Goal: Task Accomplishment & Management: Use online tool/utility

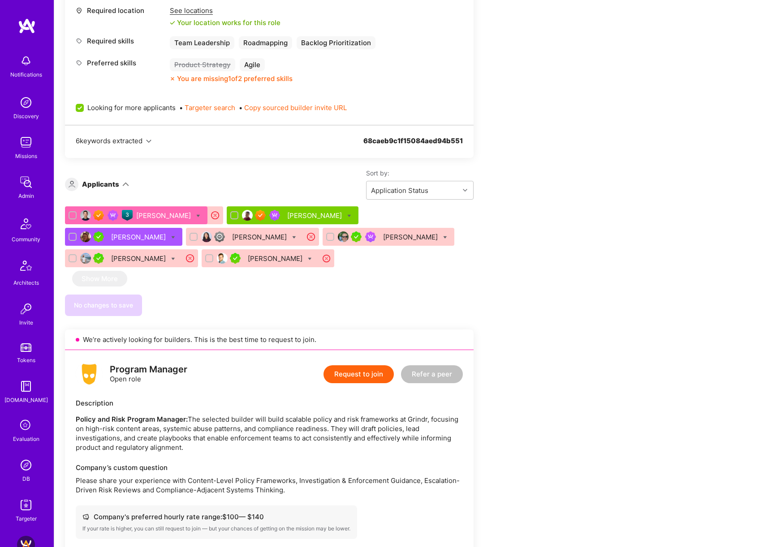
scroll to position [629, 0]
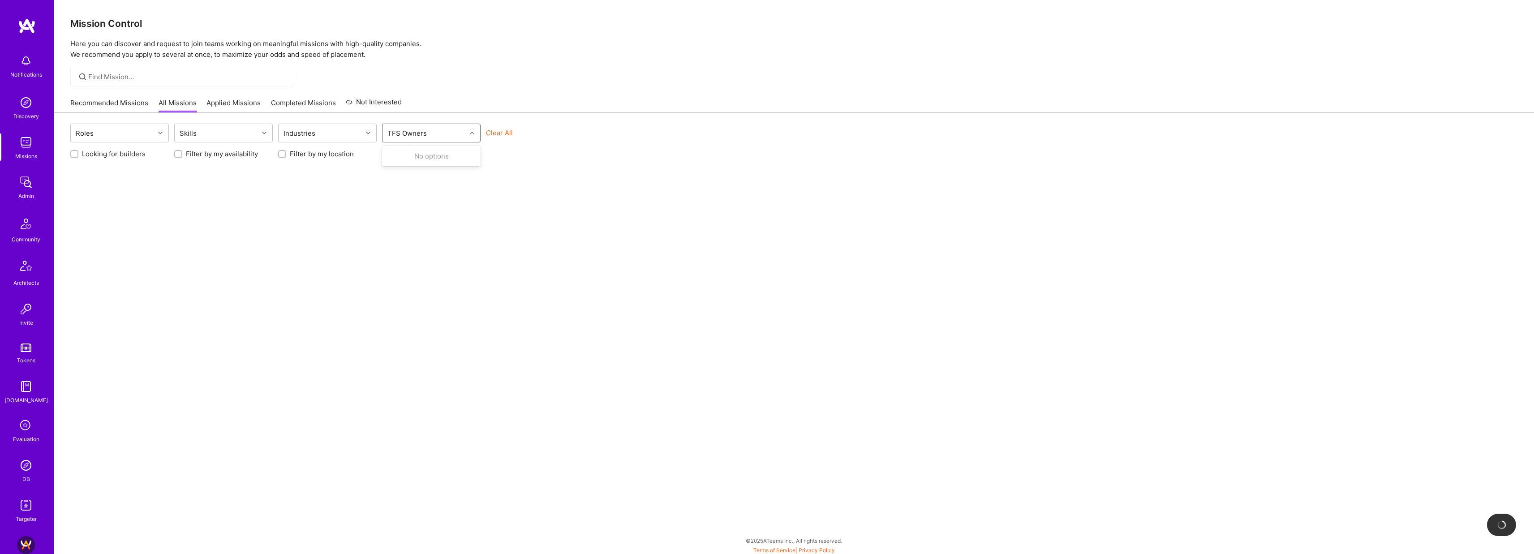
click at [469, 138] on div at bounding box center [473, 133] width 14 height 12
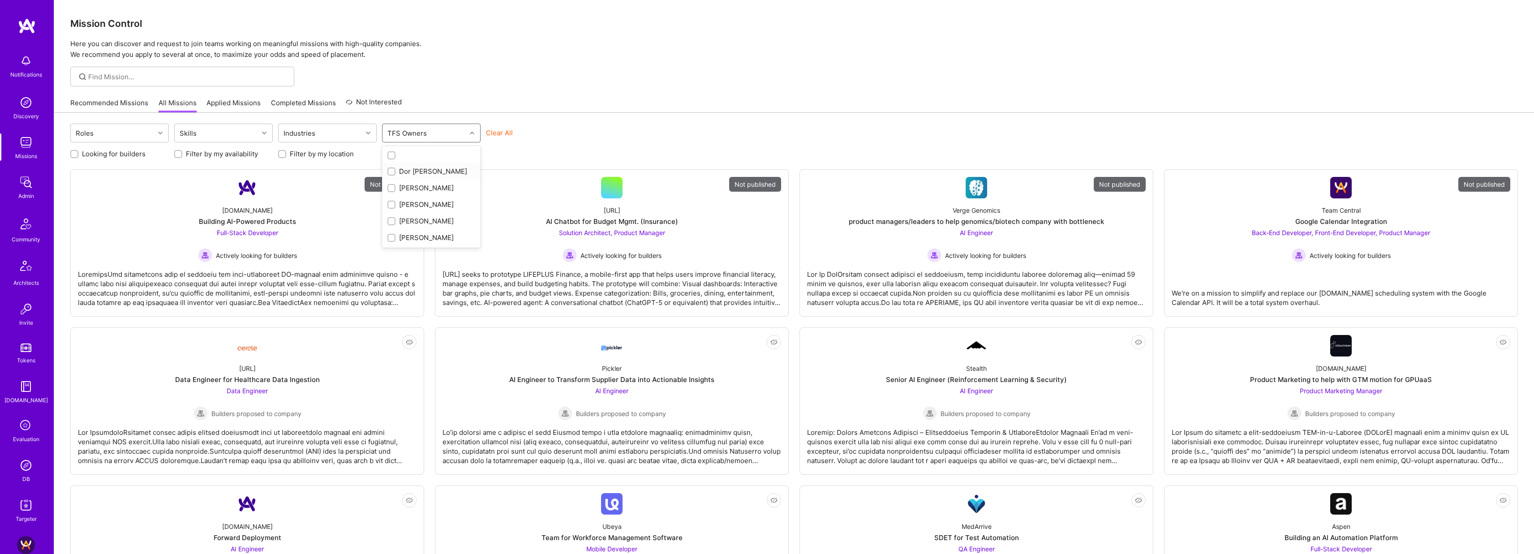
click at [429, 172] on div "Dor Groner" at bounding box center [431, 171] width 88 height 9
checkbox input "true"
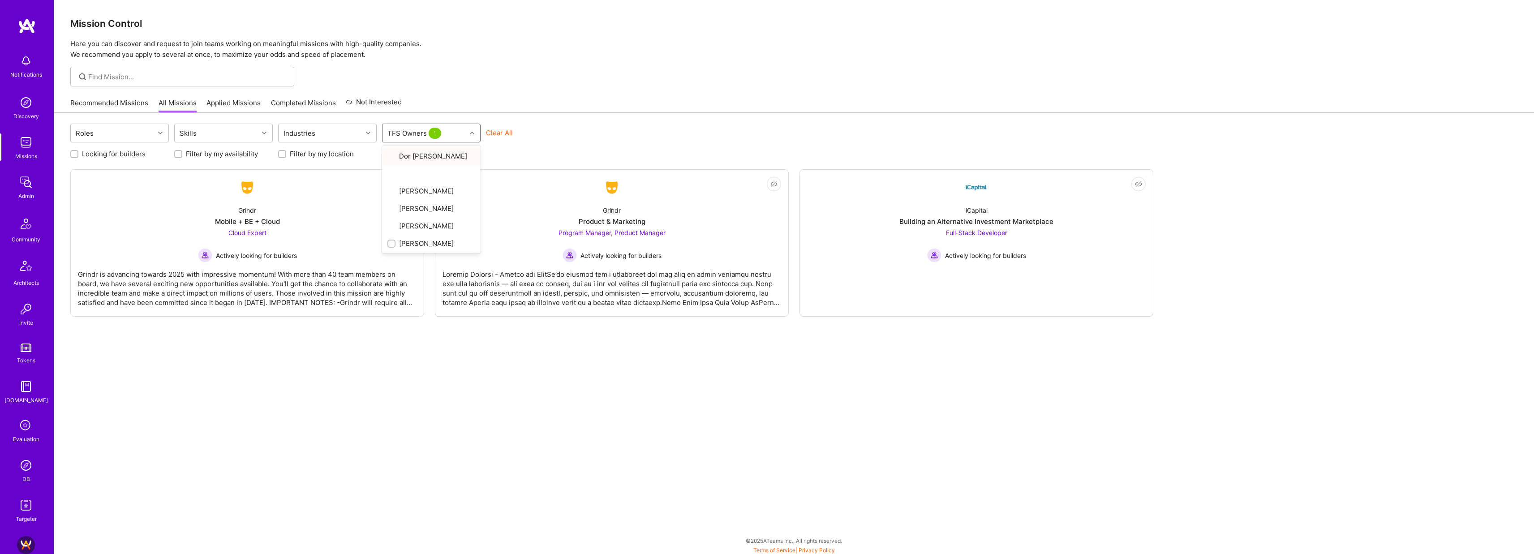
click at [601, 111] on div "Recommended Missions All Missions Applied Missions Completed Missions Not Inter…" at bounding box center [794, 102] width 1448 height 19
click at [889, 211] on div "iCapital Building an Alternative Investment Marketplace Full-Stack Developer Ac…" at bounding box center [976, 230] width 339 height 64
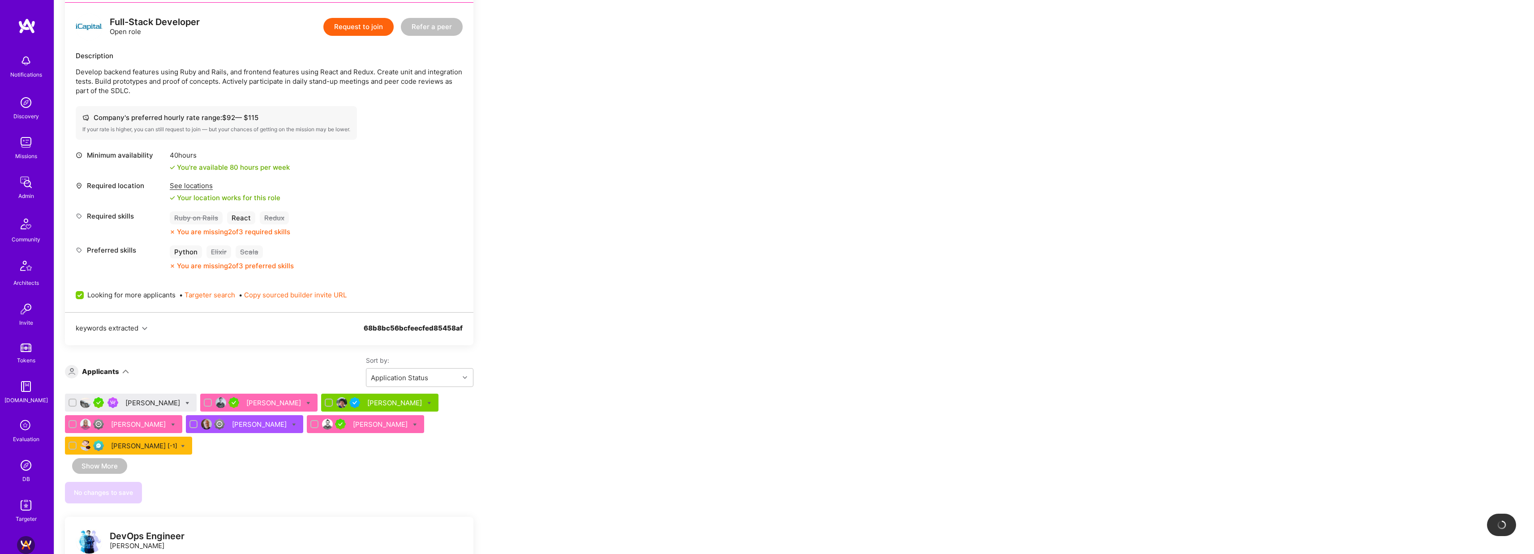
scroll to position [248, 0]
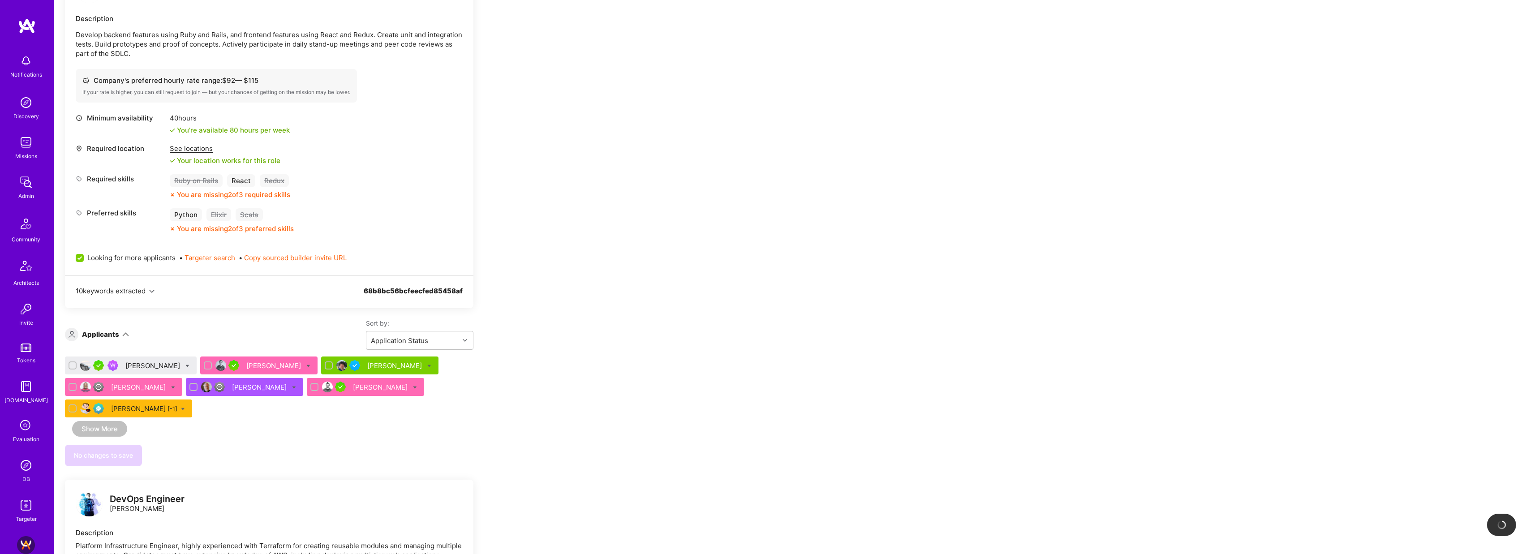
click at [185, 365] on icon at bounding box center [187, 366] width 4 height 4
checkbox input "true"
click at [209, 432] on label "Waitlist" at bounding box center [220, 431] width 34 height 9
click at [209, 432] on input "Waitlist" at bounding box center [208, 432] width 6 height 6
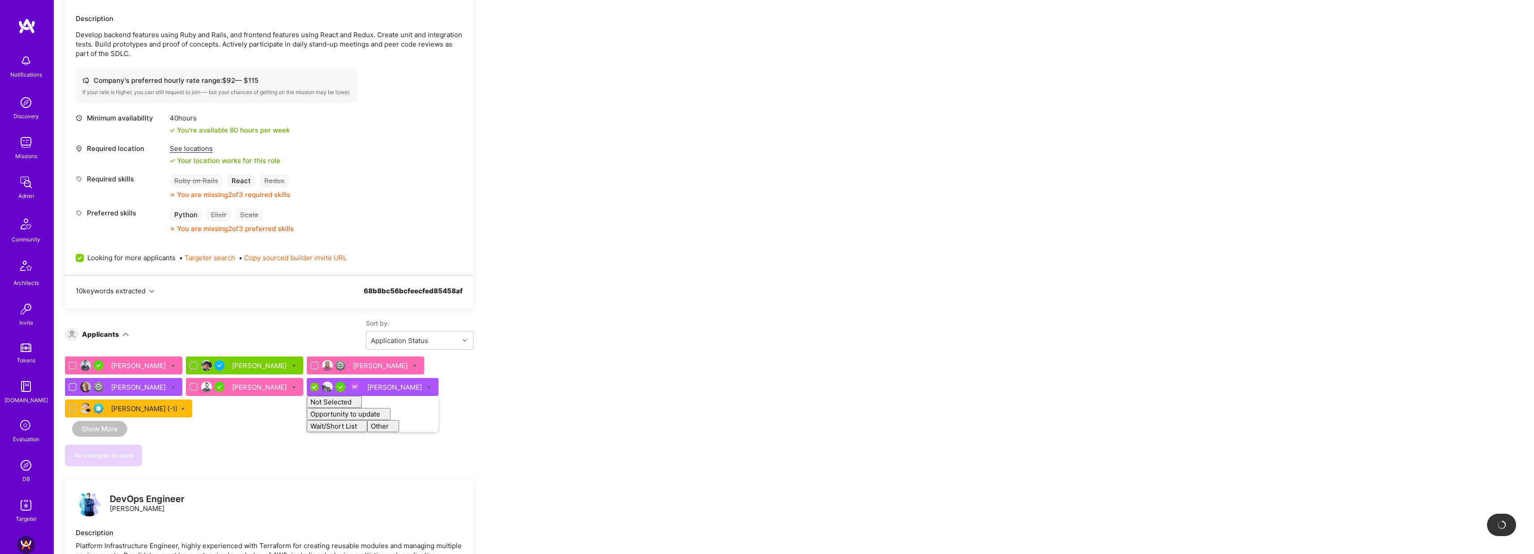
checkbox input "false"
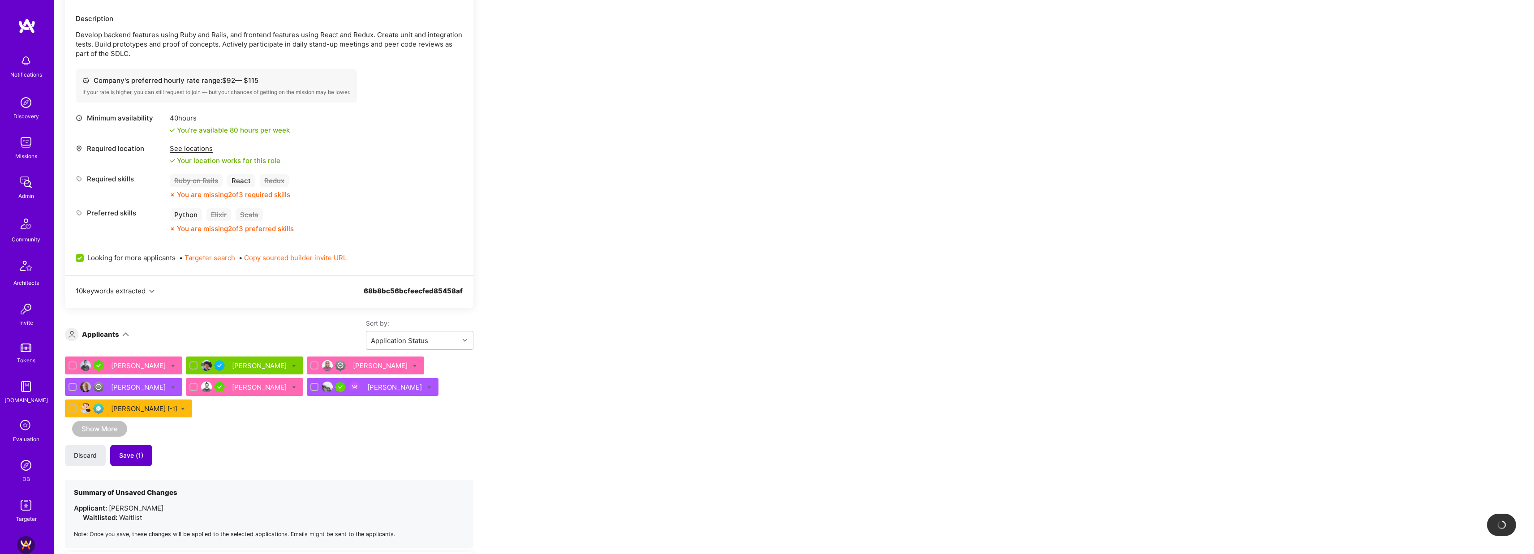
click at [139, 457] on span "Save (1)" at bounding box center [131, 455] width 24 height 9
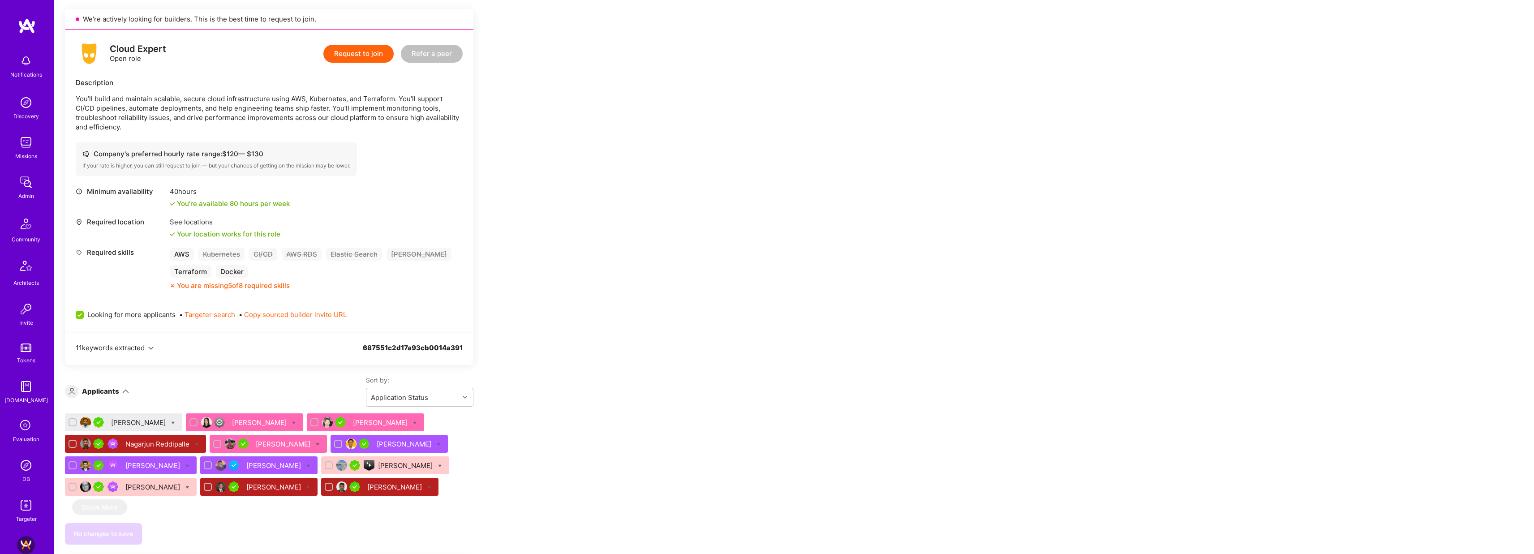
scroll to position [209, 0]
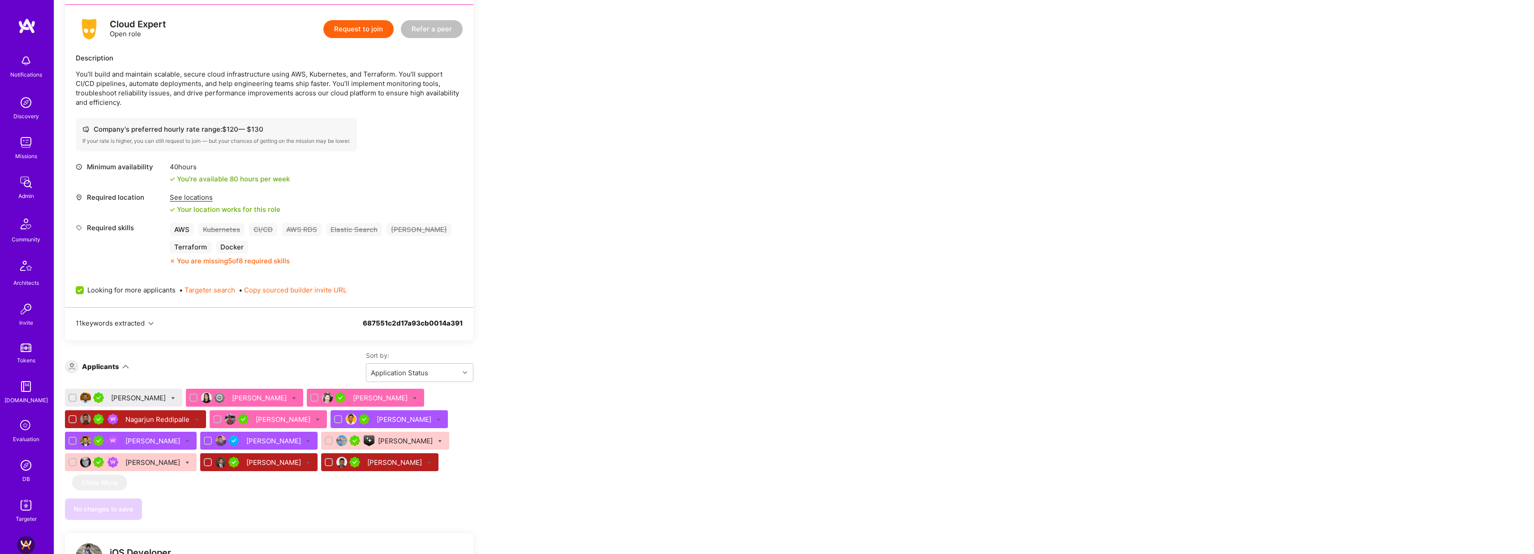
click at [171, 396] on icon at bounding box center [173, 398] width 4 height 4
checkbox input "true"
click at [205, 482] on span "Shortlist" at bounding box center [214, 486] width 27 height 9
click at [197, 484] on input "Shortlist" at bounding box center [194, 487] width 6 height 6
checkbox input "true"
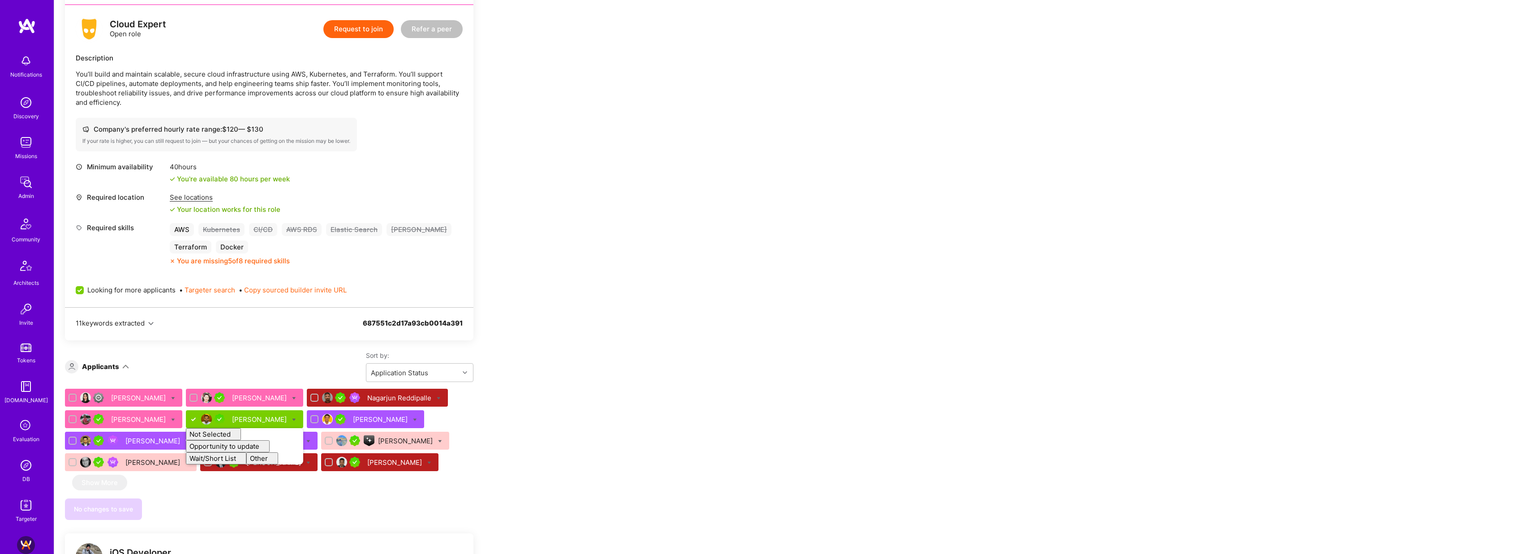
checkbox input "false"
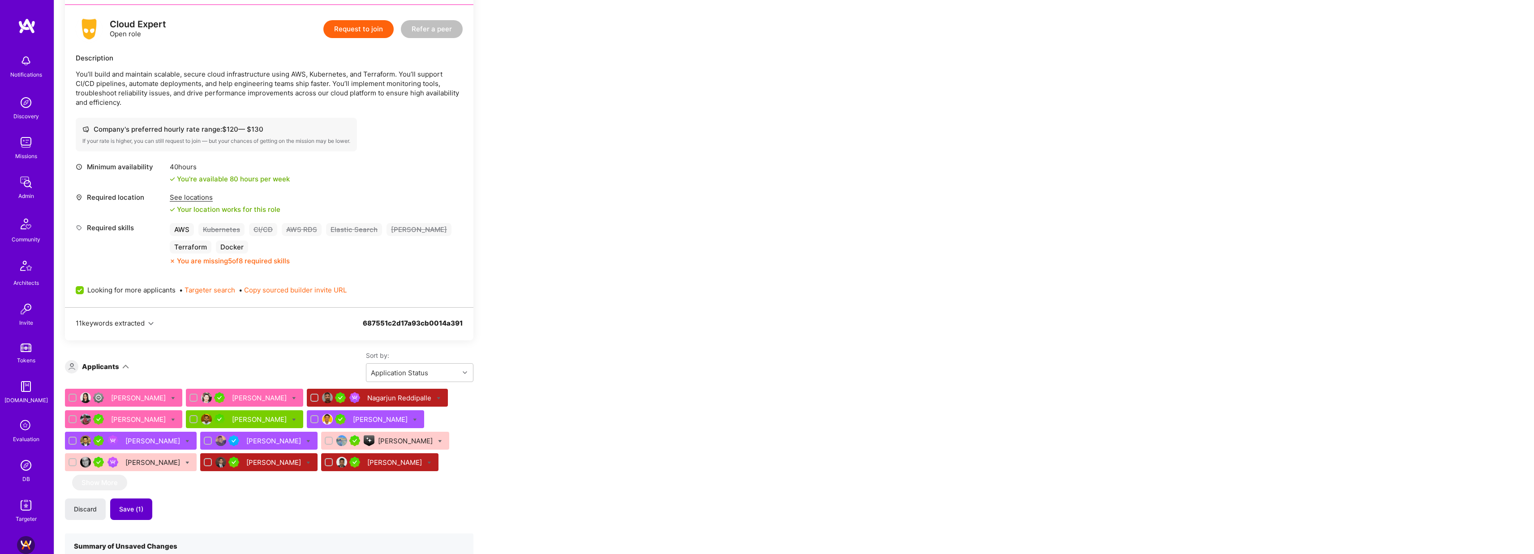
click at [138, 505] on span "Save (1)" at bounding box center [131, 509] width 24 height 9
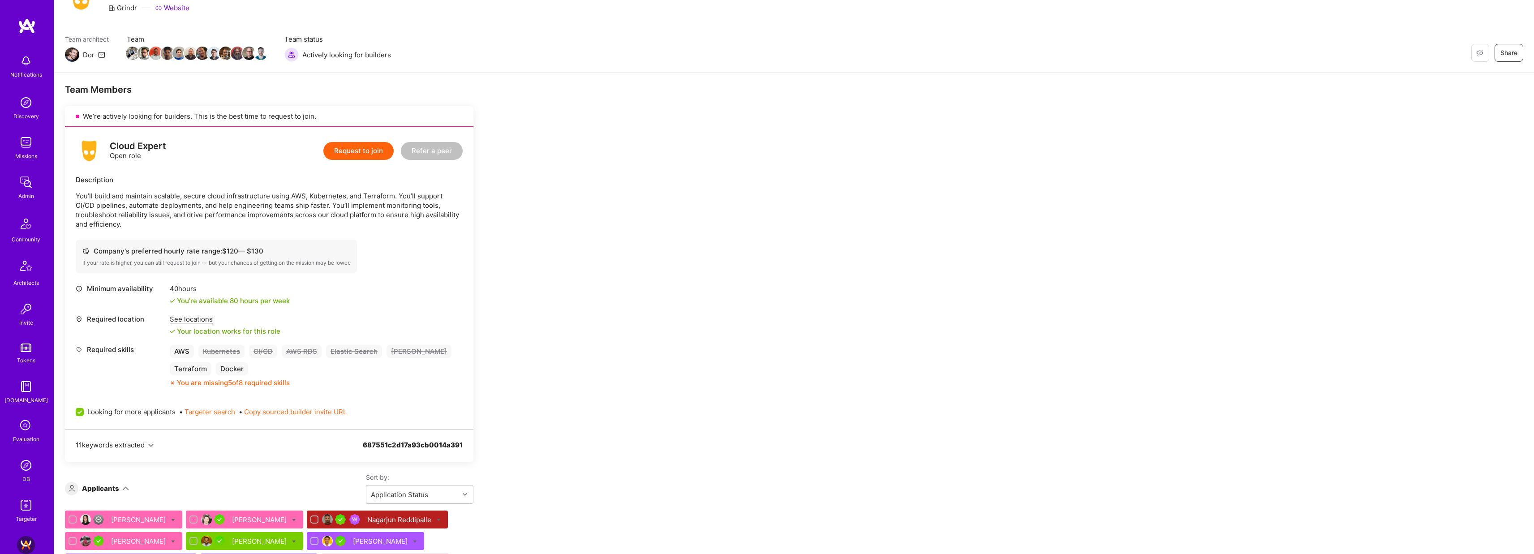
scroll to position [35, 0]
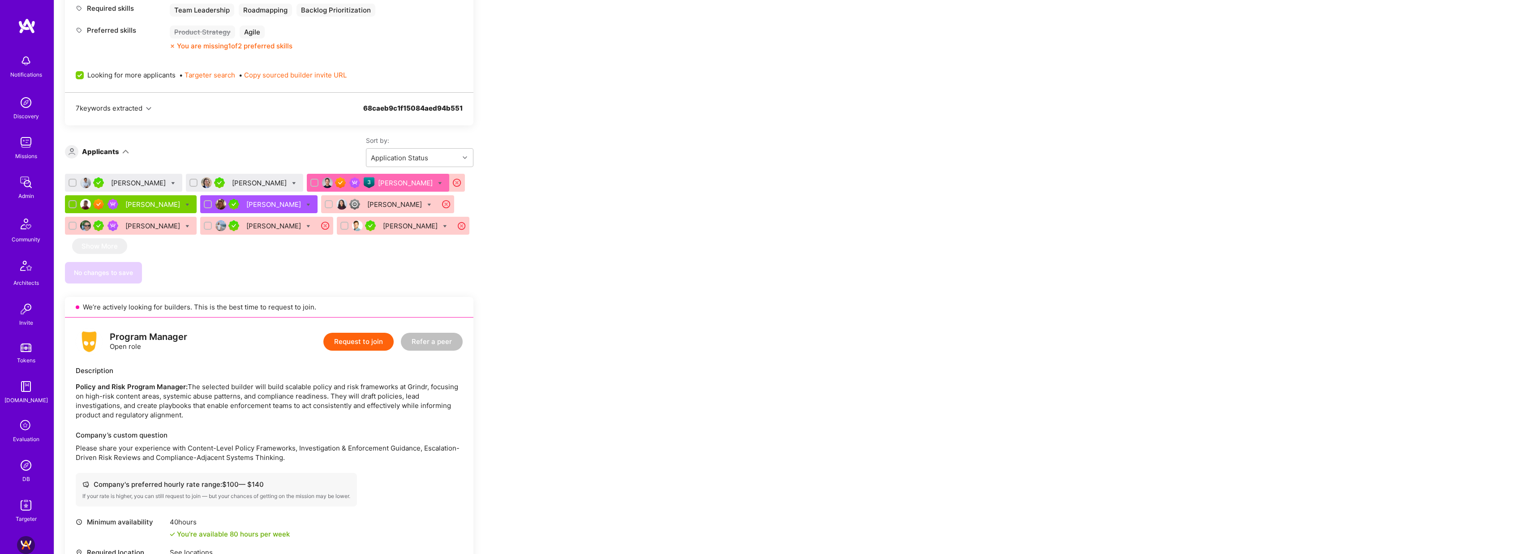
scroll to position [376, 0]
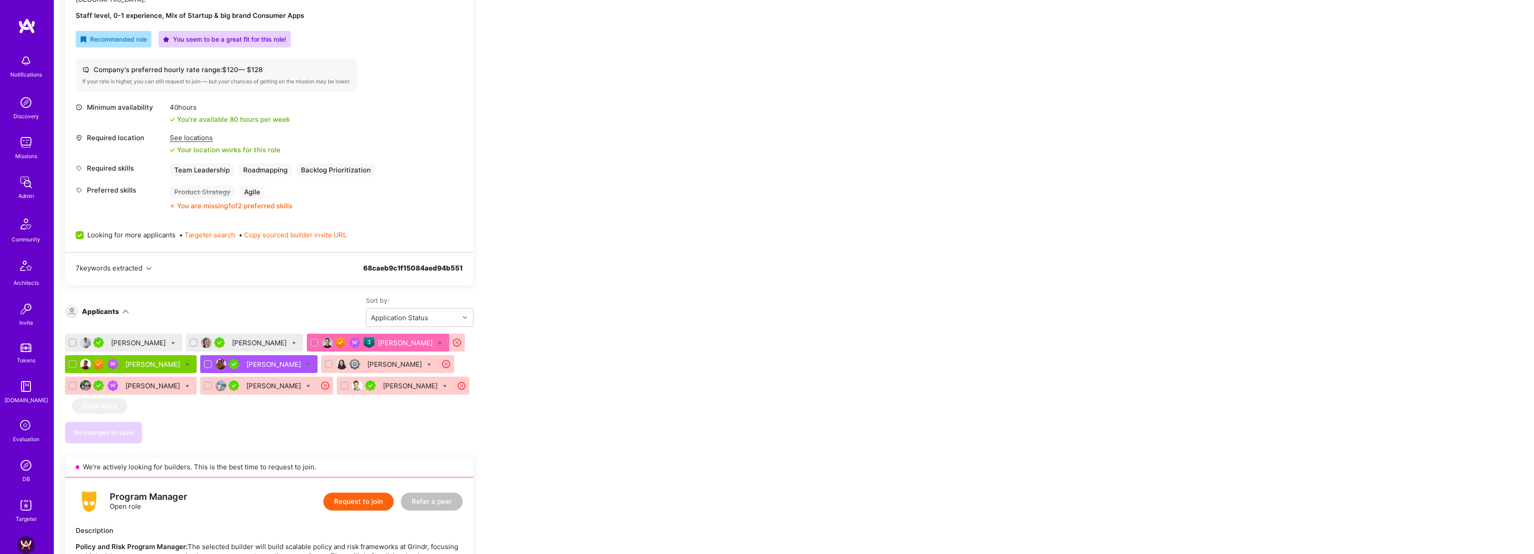
click at [142, 338] on div "[PERSON_NAME]" at bounding box center [139, 342] width 56 height 9
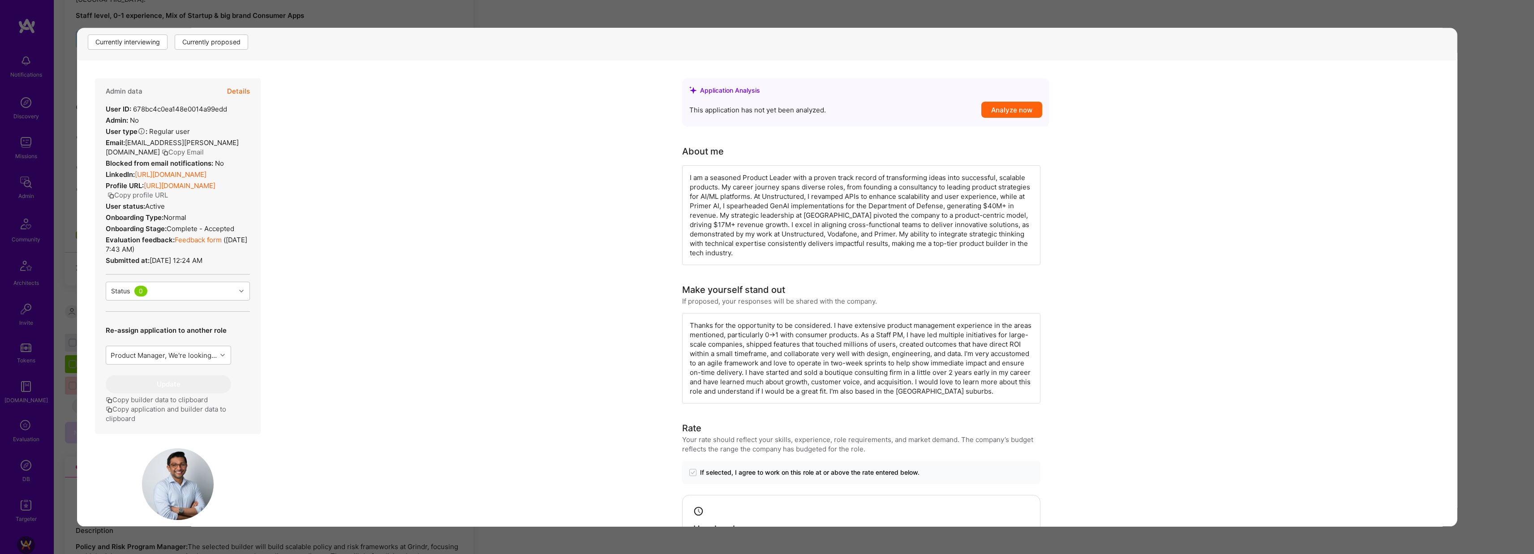
scroll to position [59, 0]
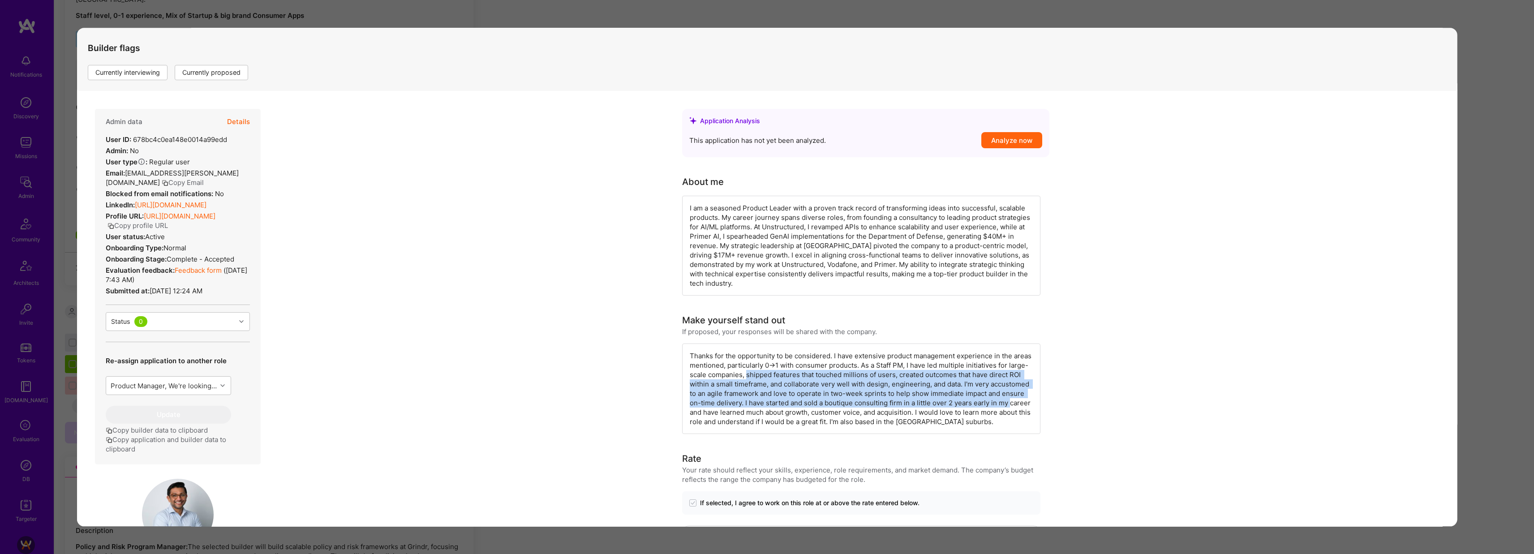
drag, startPoint x: 752, startPoint y: 367, endPoint x: 1008, endPoint y: 395, distance: 257.3
click at [1008, 395] on div "Thanks for the opportunity to be considered. I have extensive product managemen…" at bounding box center [861, 389] width 358 height 90
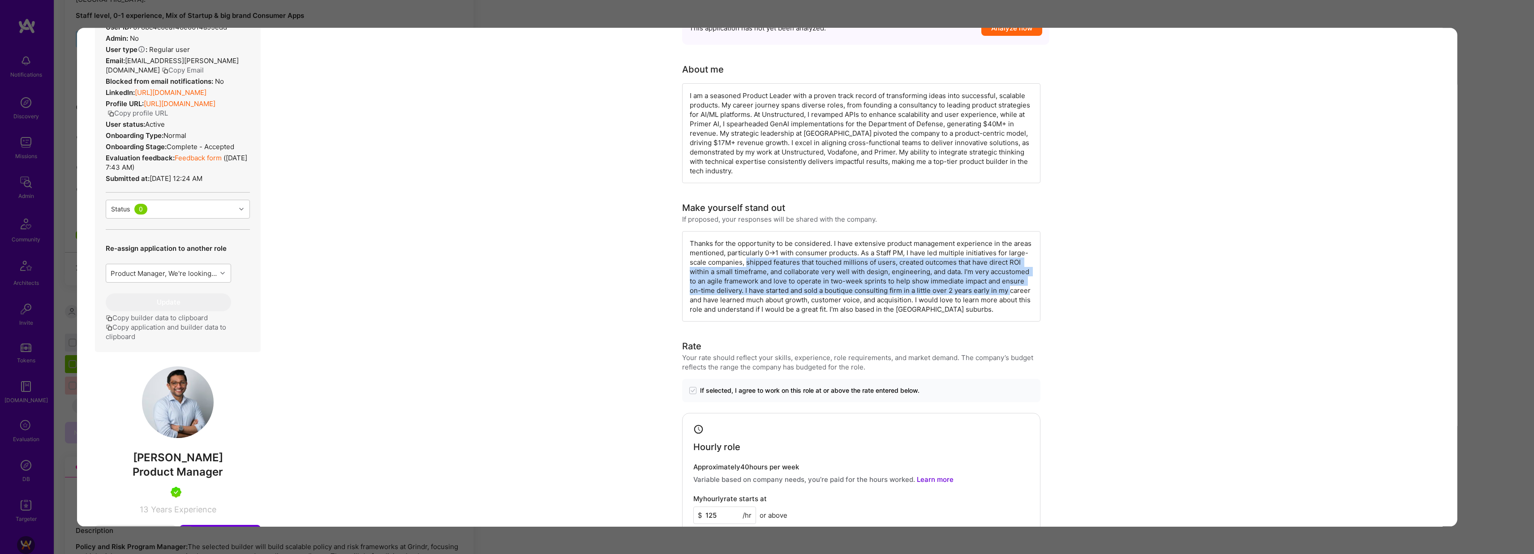
scroll to position [202, 0]
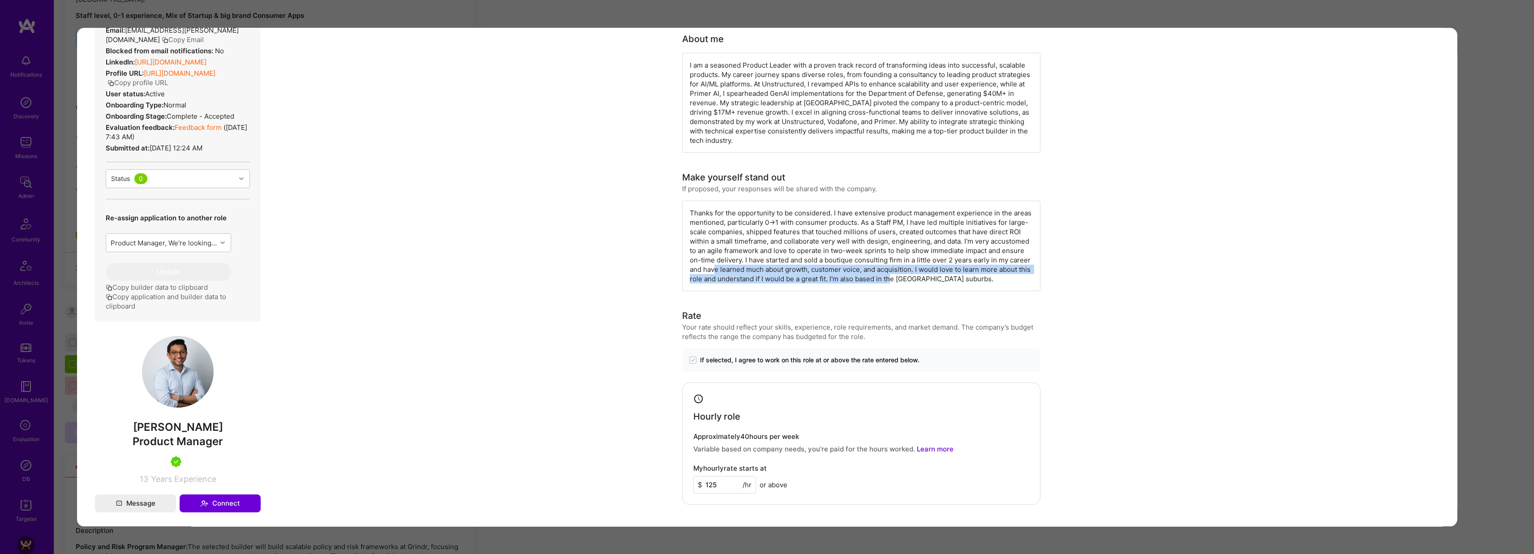
drag, startPoint x: 710, startPoint y: 260, endPoint x: 890, endPoint y: 268, distance: 179.4
click at [890, 268] on div "Thanks for the opportunity to be considered. I have extensive product managemen…" at bounding box center [861, 246] width 358 height 90
click at [206, 66] on link "[URL][DOMAIN_NAME]" at bounding box center [170, 62] width 72 height 9
click at [655, 18] on div "Application 1 of 9 Evaluation scores Expertise level Very good Interpersonal sk…" at bounding box center [767, 277] width 1534 height 554
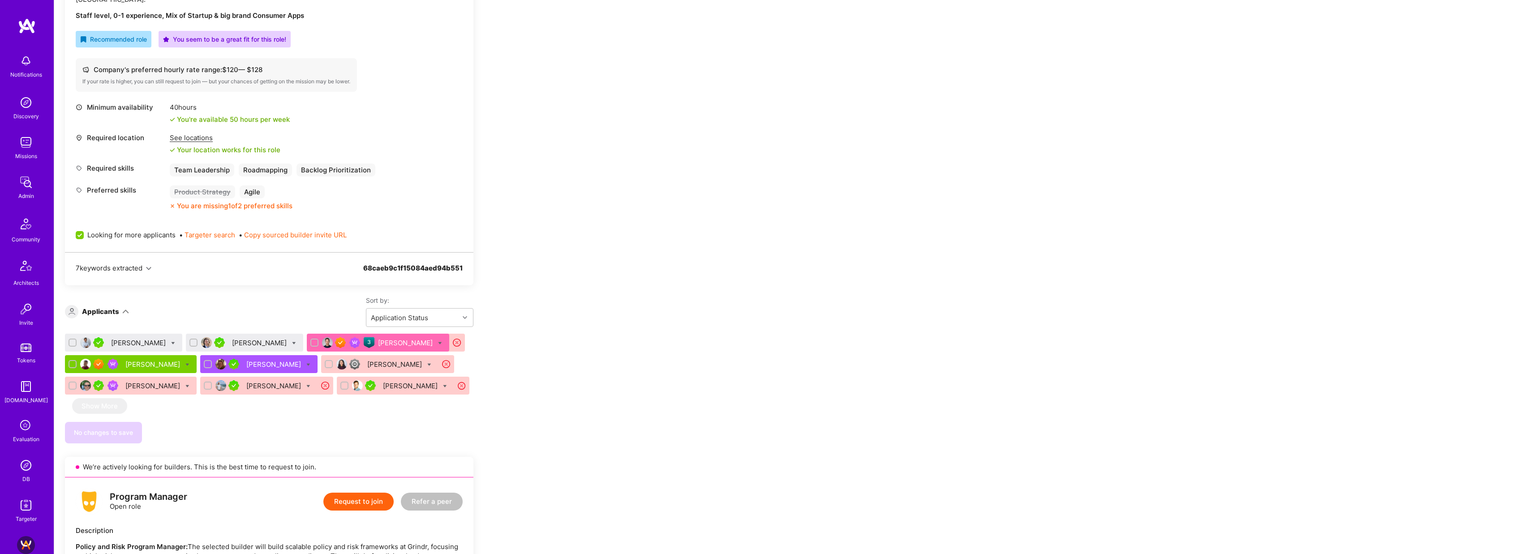
scroll to position [236, 0]
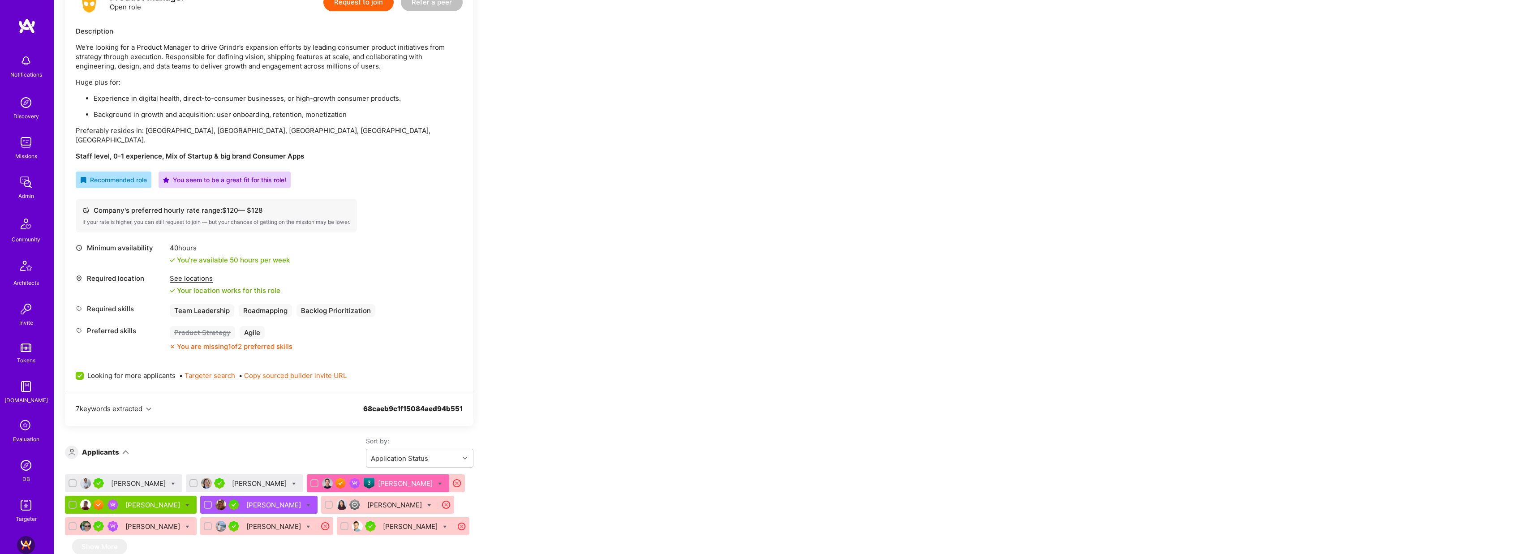
click at [232, 479] on div "[PERSON_NAME]" at bounding box center [260, 483] width 56 height 9
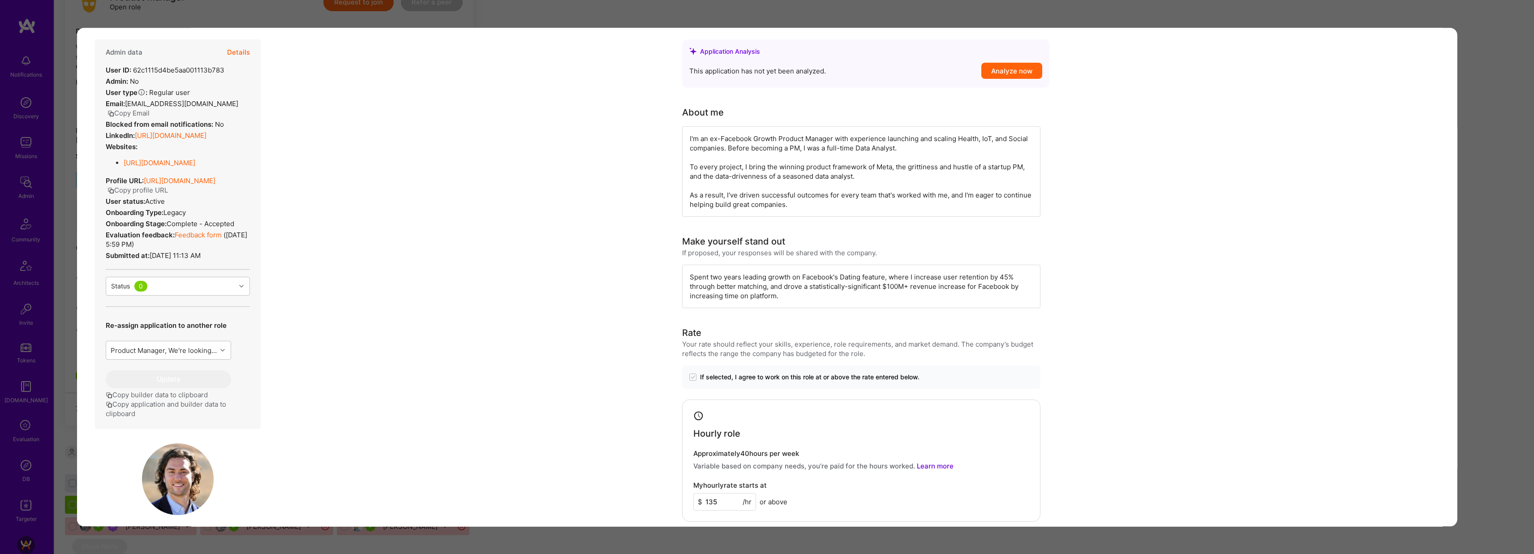
scroll to position [116, 0]
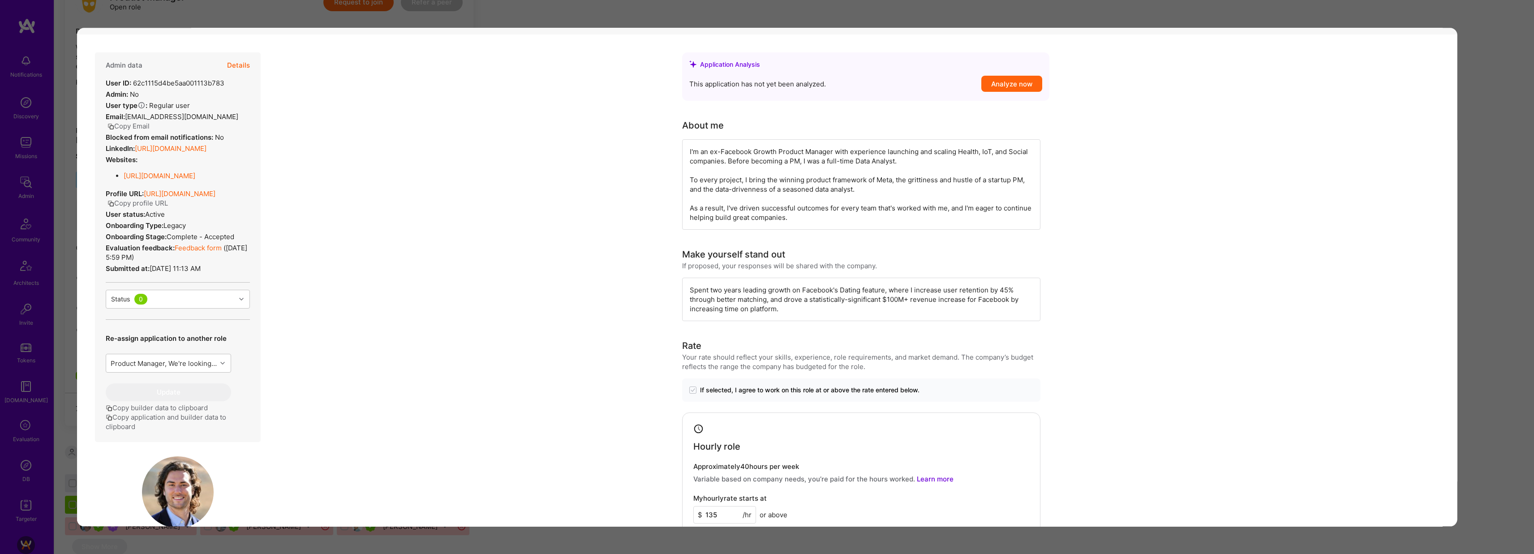
click at [1472, 252] on div "Application 2 of 9 Builder Missing Requirements Rate $ 120 - $ 128 User set $ 1…" at bounding box center [767, 277] width 1534 height 554
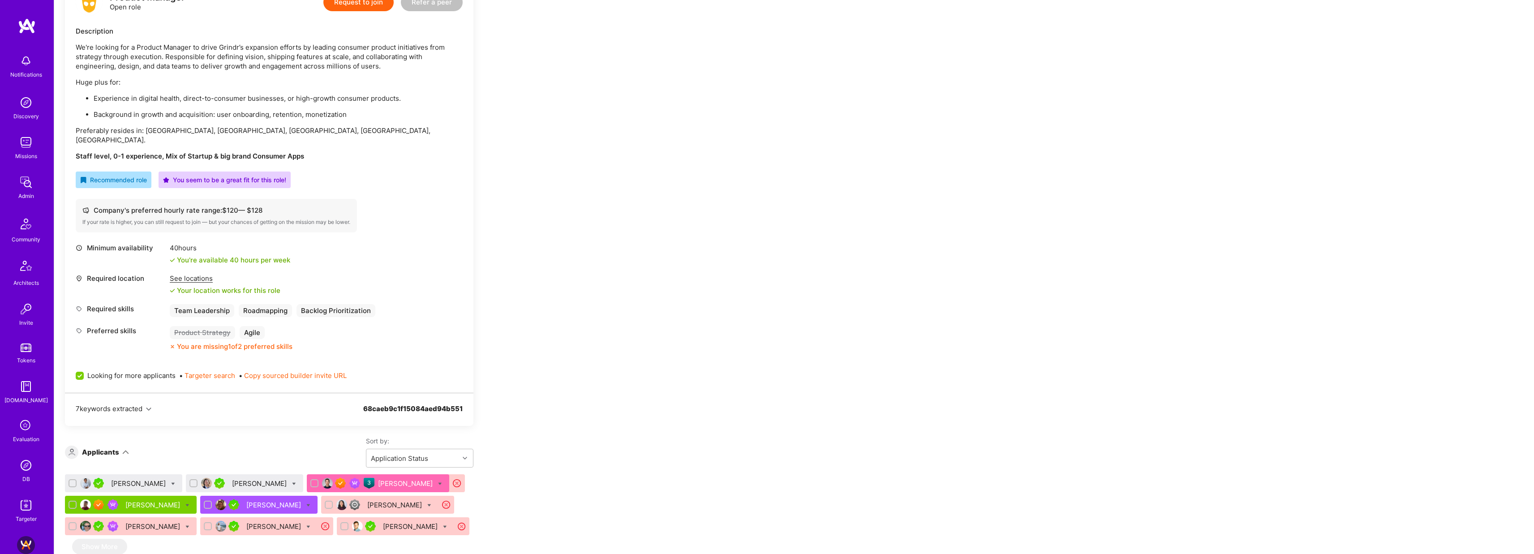
click at [75, 481] on input "checkbox" at bounding box center [73, 484] width 6 height 6
checkbox input "true"
click at [191, 481] on input "checkbox" at bounding box center [194, 484] width 6 height 6
checkbox input "true"
click at [171, 482] on icon at bounding box center [173, 484] width 4 height 4
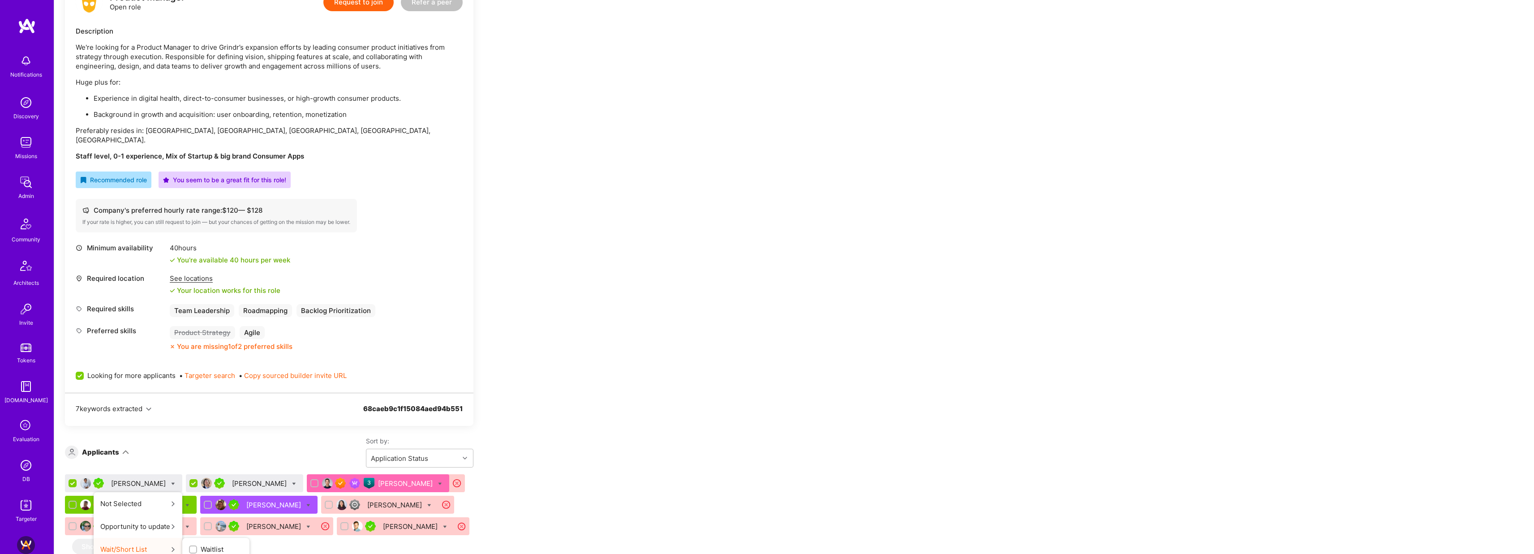
scroll to position [246, 0]
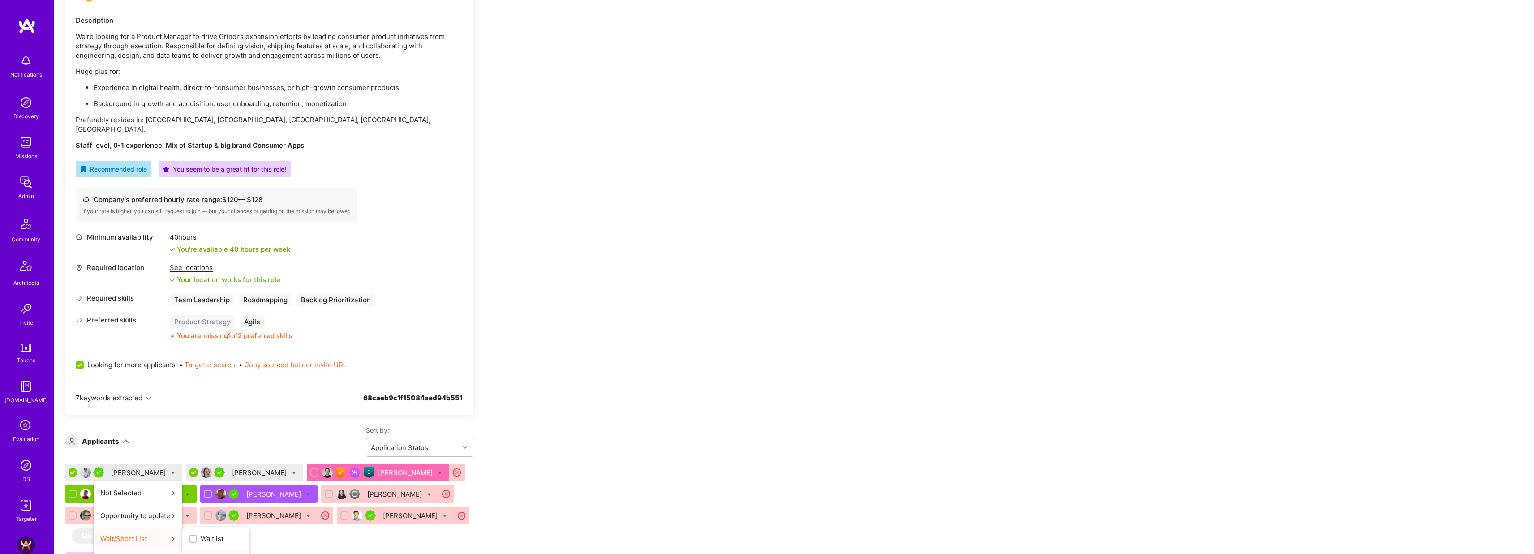
click at [191, 554] on input "Shortlist" at bounding box center [194, 562] width 6 height 6
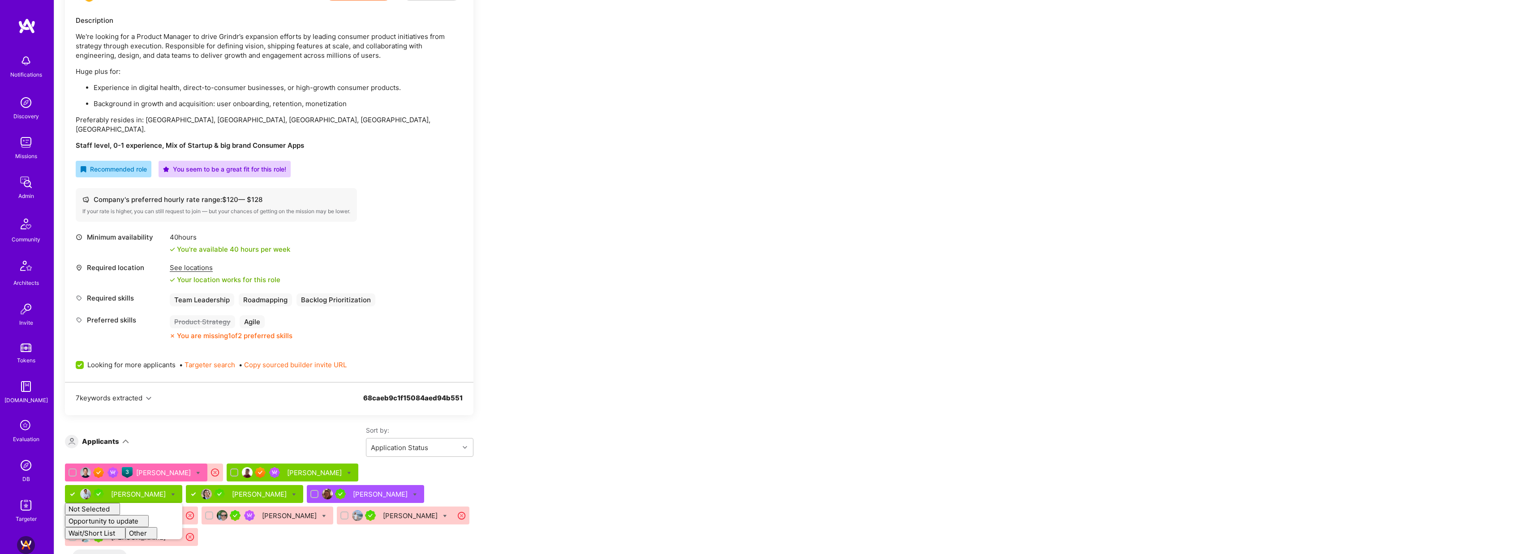
checkbox input "false"
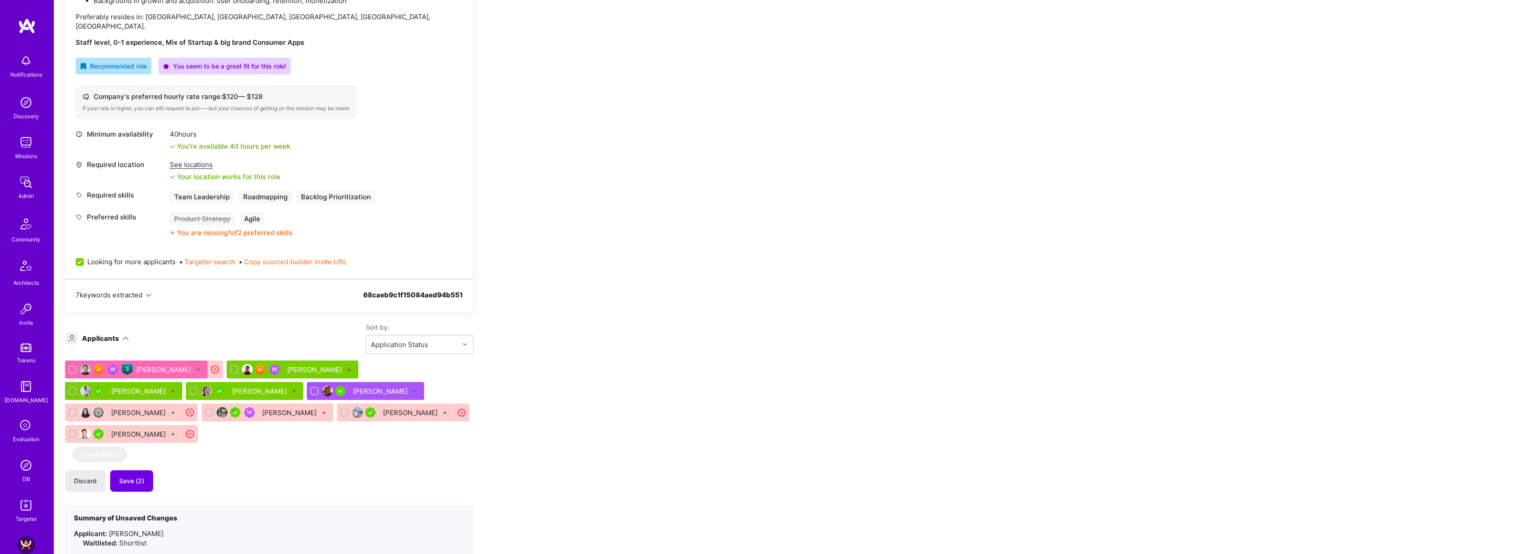
scroll to position [368, 0]
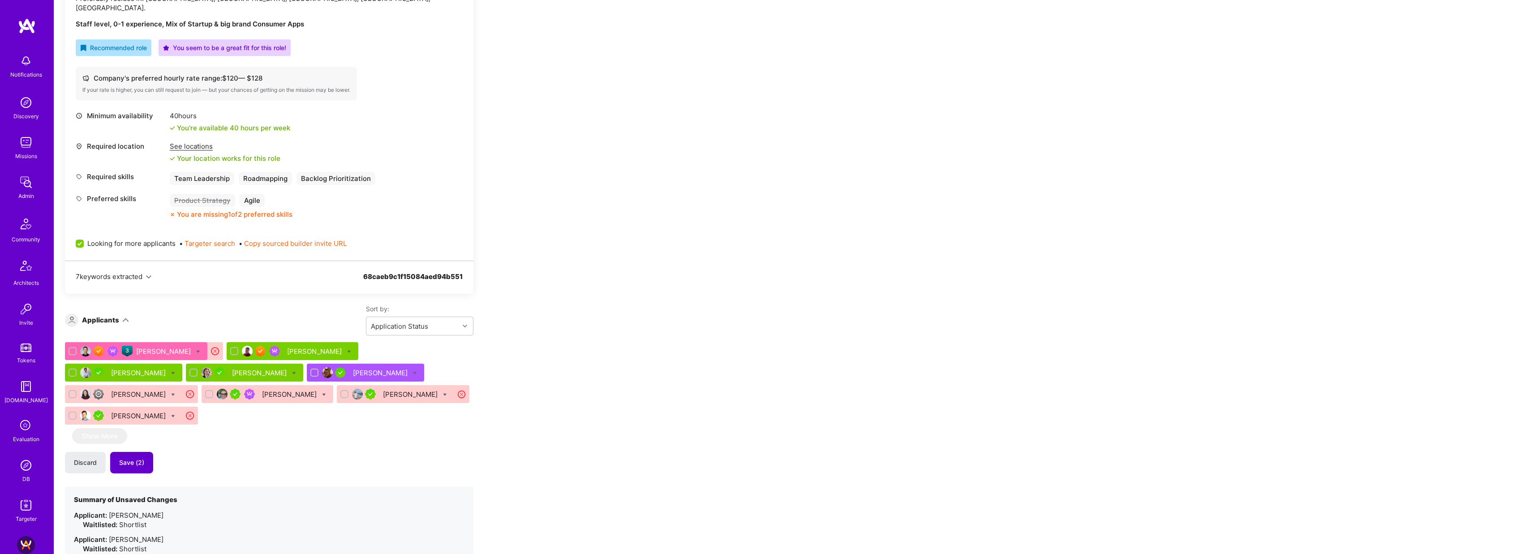
click at [134, 458] on span "Save (2)" at bounding box center [131, 462] width 25 height 9
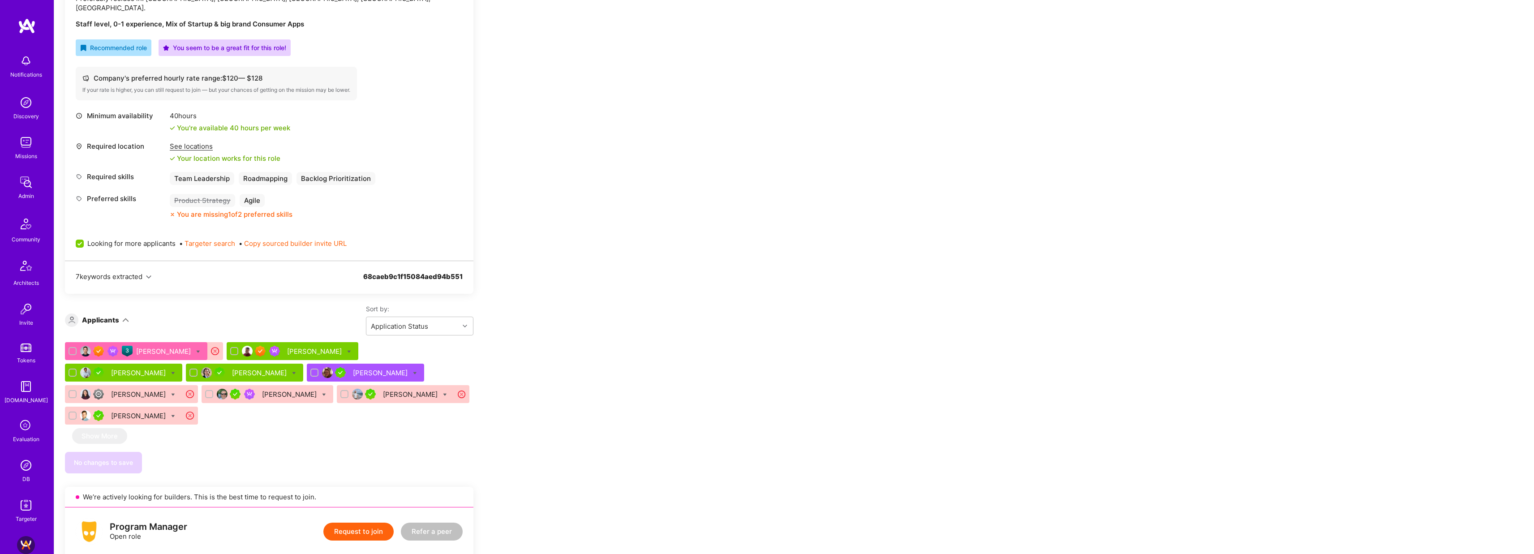
click at [288, 347] on div "[PERSON_NAME]" at bounding box center [315, 351] width 56 height 9
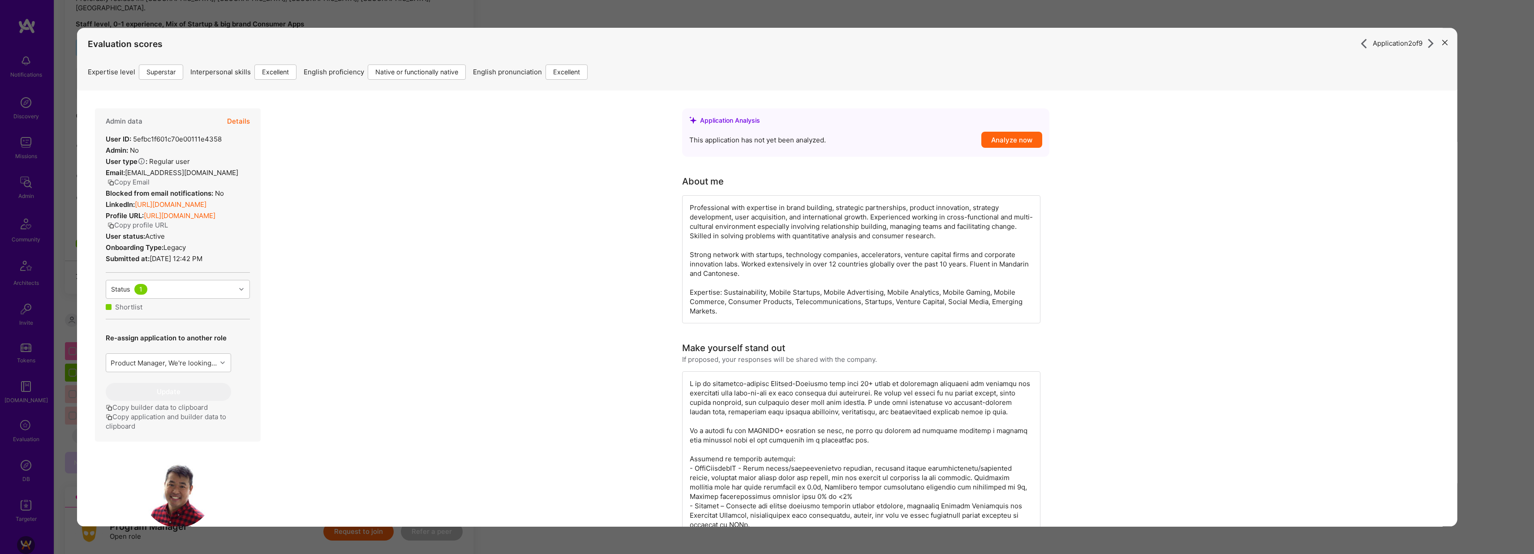
scroll to position [261, 0]
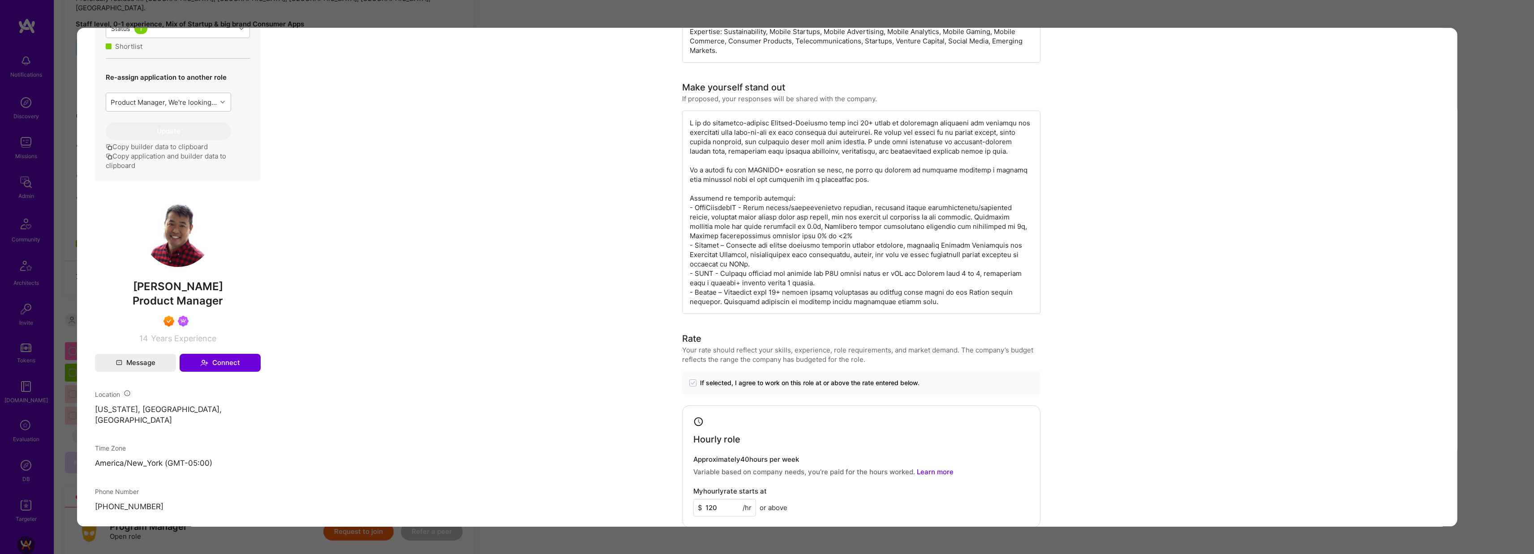
click at [557, 19] on div "Application 2 of 9 Evaluation scores Expertise level Superstar Interpersonal sk…" at bounding box center [767, 277] width 1534 height 554
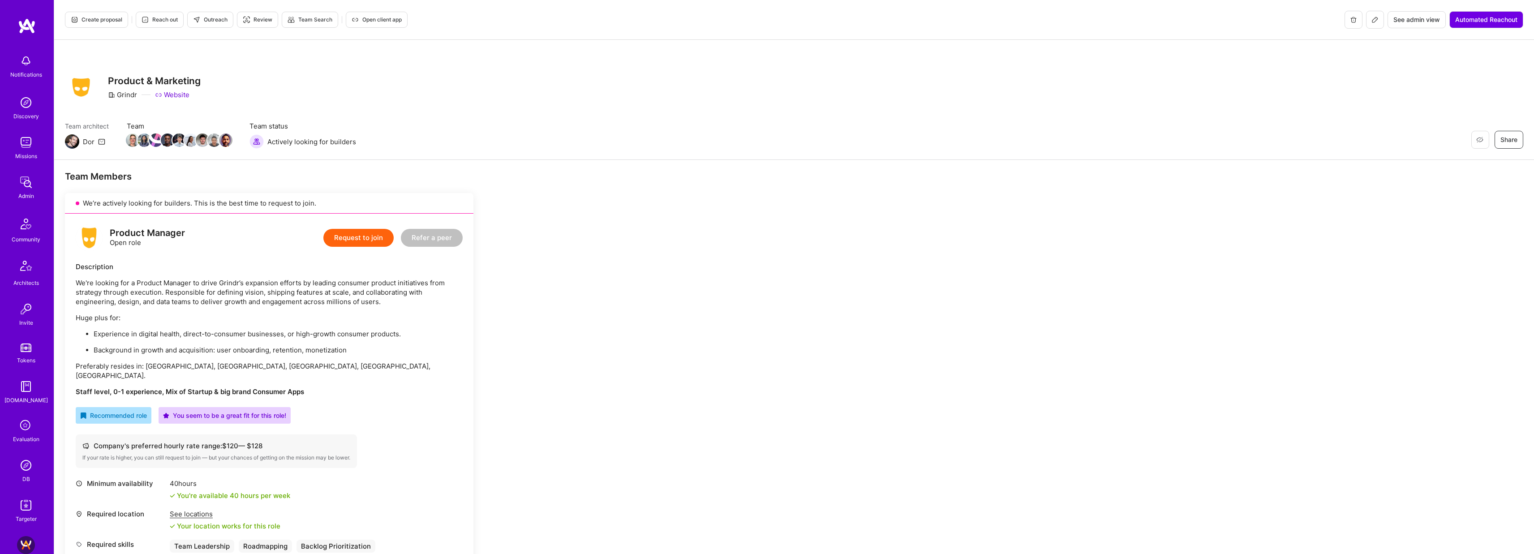
click at [109, 21] on span "Create proposal" at bounding box center [97, 20] width 52 height 8
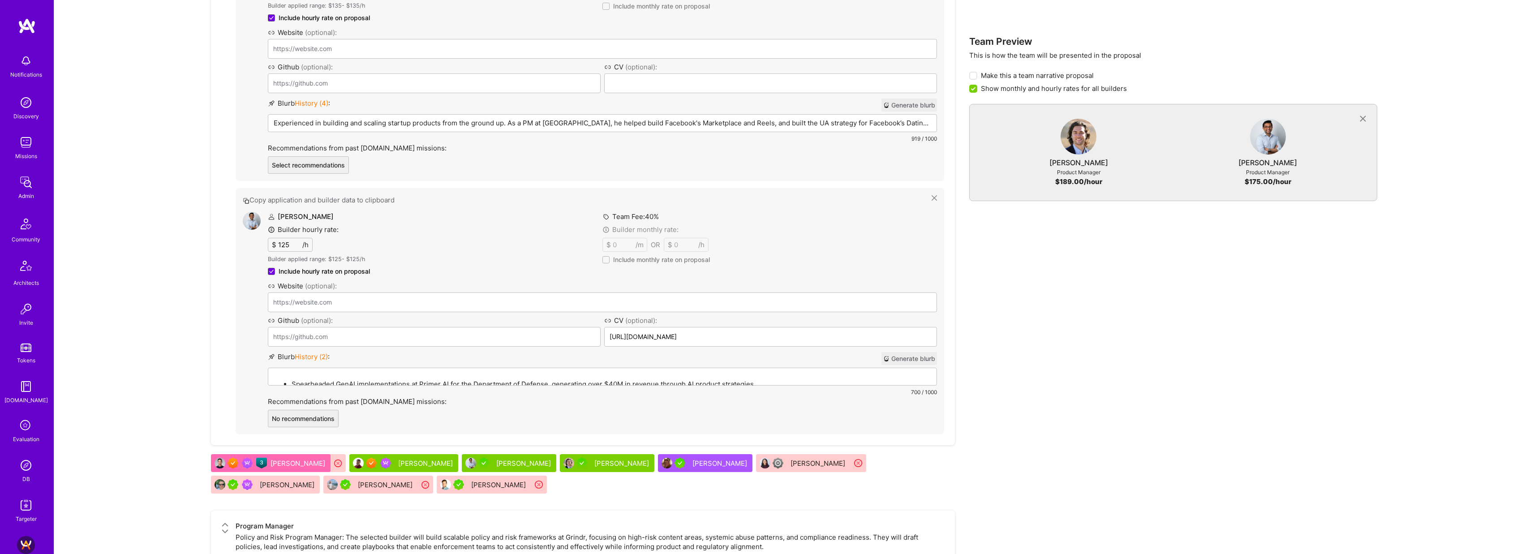
scroll to position [768, 0]
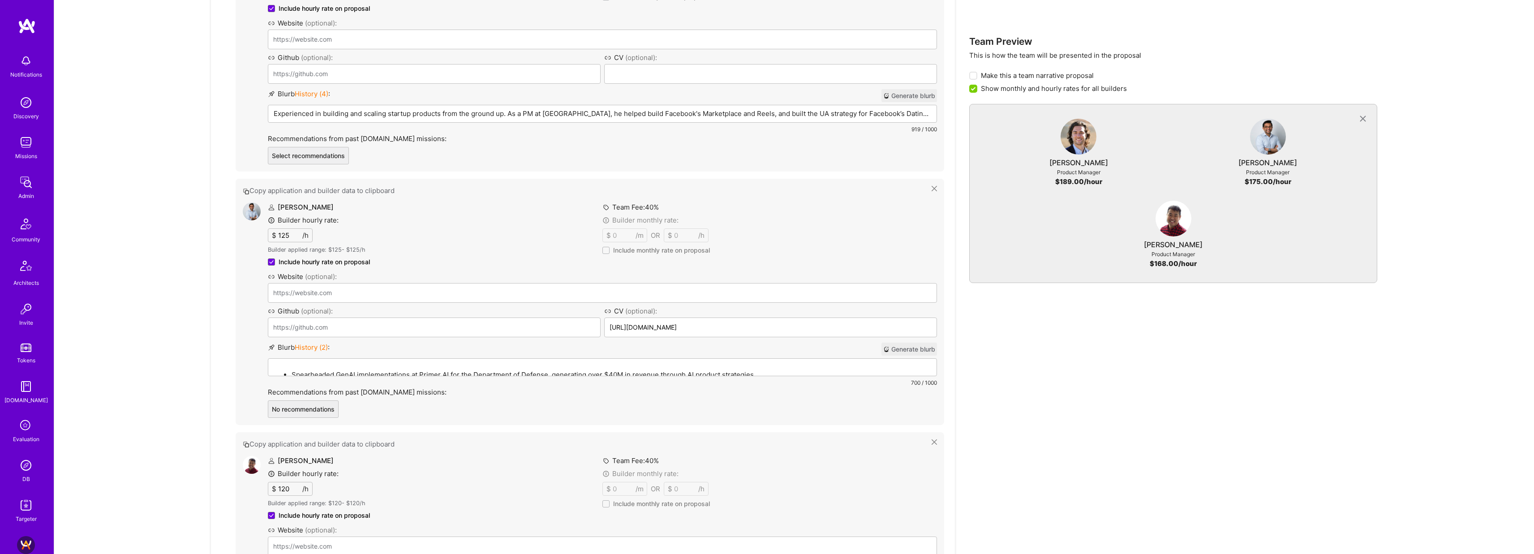
click at [909, 89] on button "Generate blurb" at bounding box center [910, 95] width 56 height 13
click at [914, 343] on button "Generate blurb" at bounding box center [910, 349] width 56 height 13
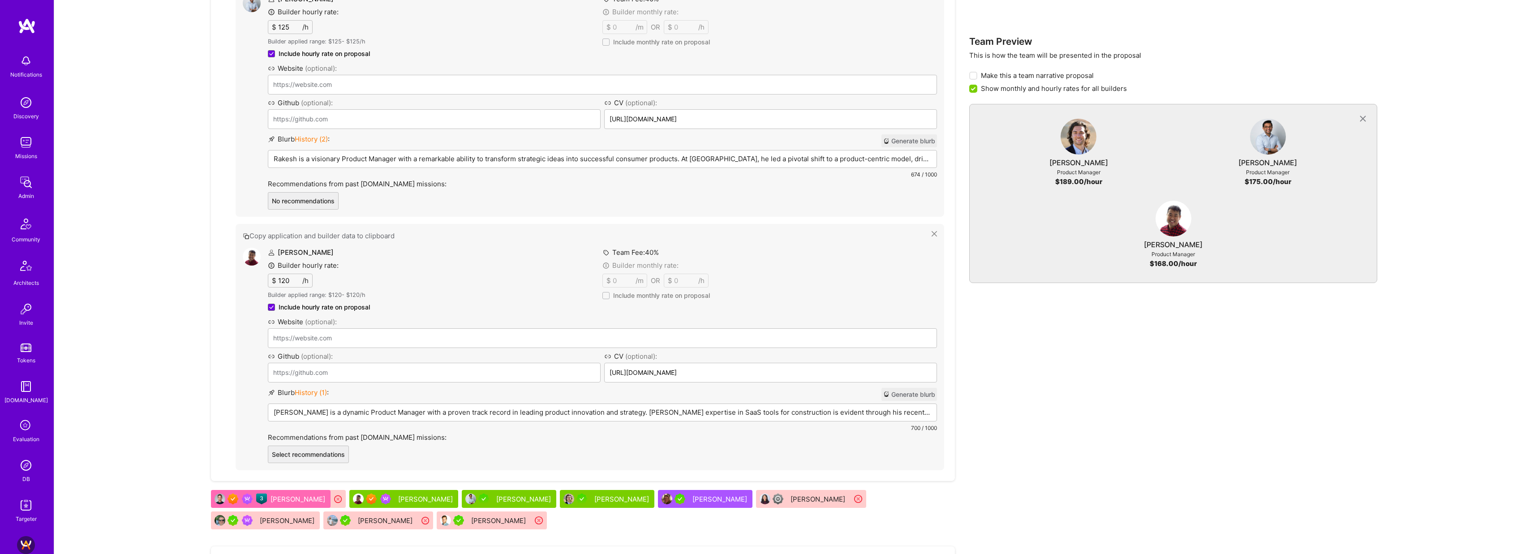
scroll to position [1025, 0]
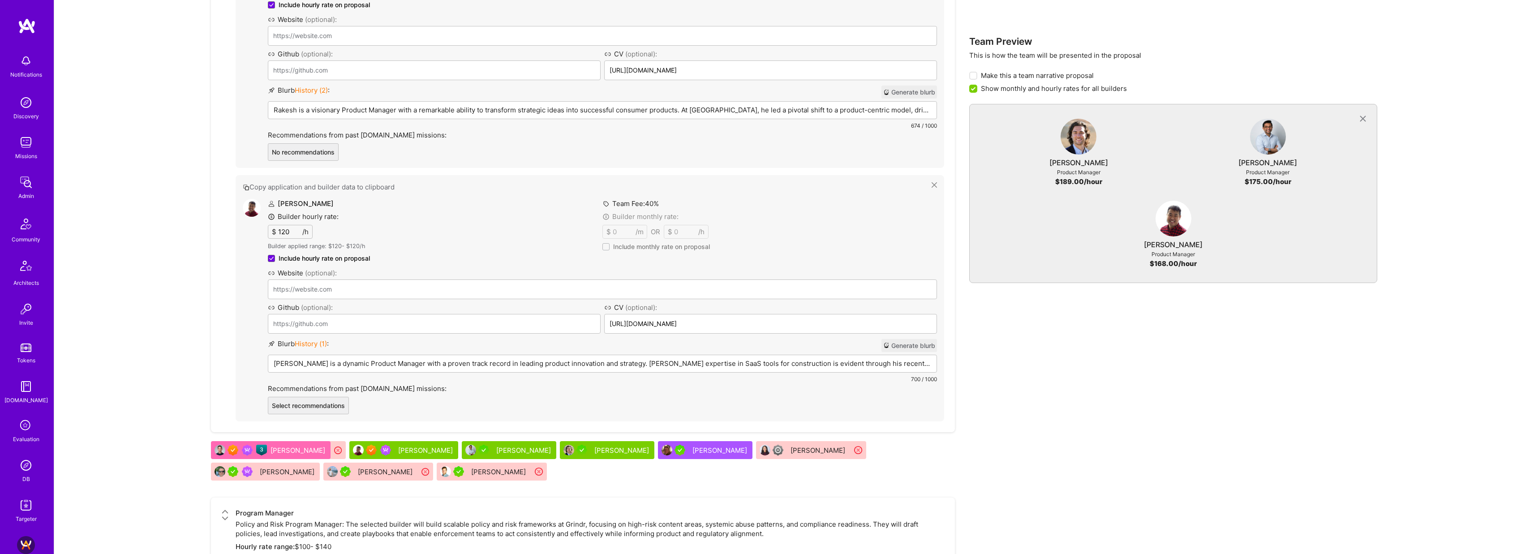
click at [917, 339] on button "Generate blurb" at bounding box center [910, 345] width 56 height 13
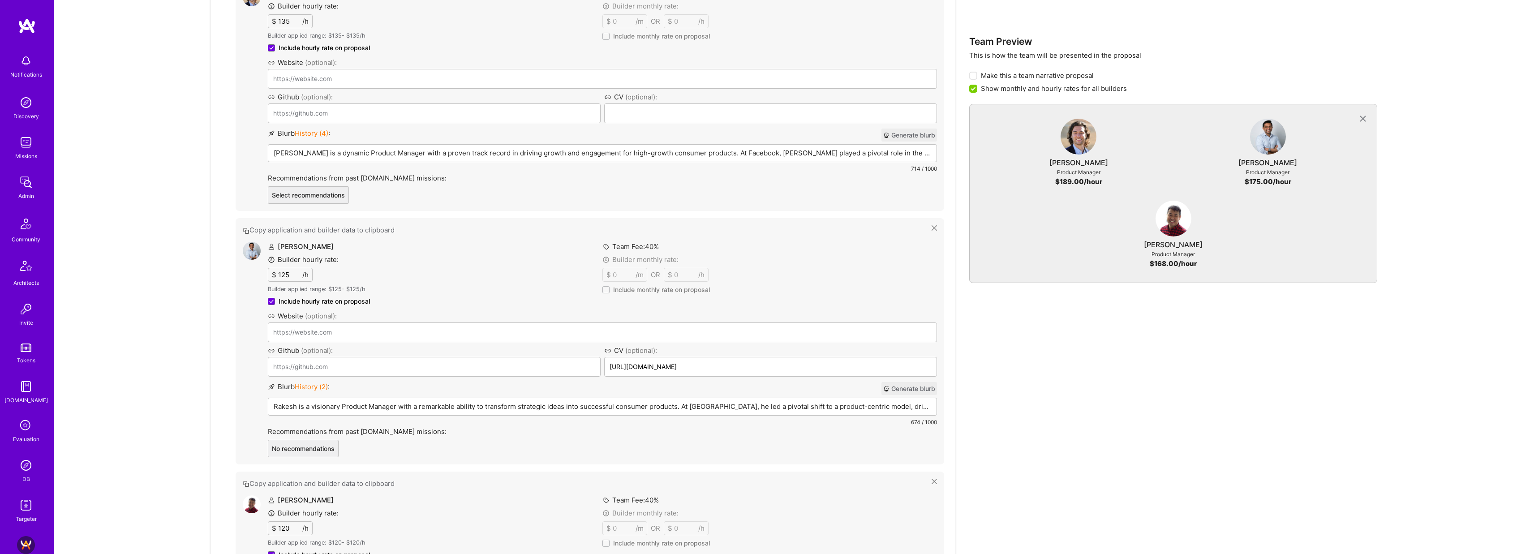
scroll to position [731, 0]
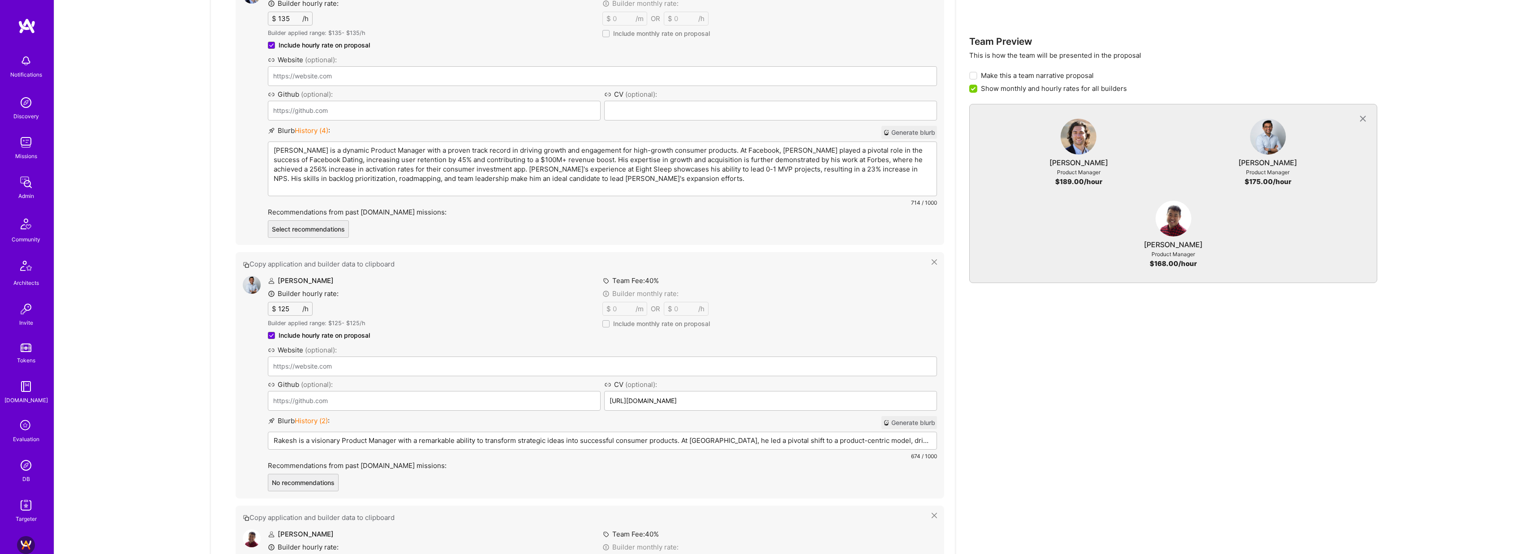
click at [434, 146] on p "[PERSON_NAME] is a dynamic Product Manager with a proven track record in drivin…" at bounding box center [603, 165] width 658 height 38
click at [633, 169] on p "[PERSON_NAME] is a dynamic Product Manager with a proven track record in drivin…" at bounding box center [603, 165] width 658 height 38
click at [381, 436] on p "Rakesh is a visionary Product Manager with a remarkable ability to transform st…" at bounding box center [603, 440] width 658 height 9
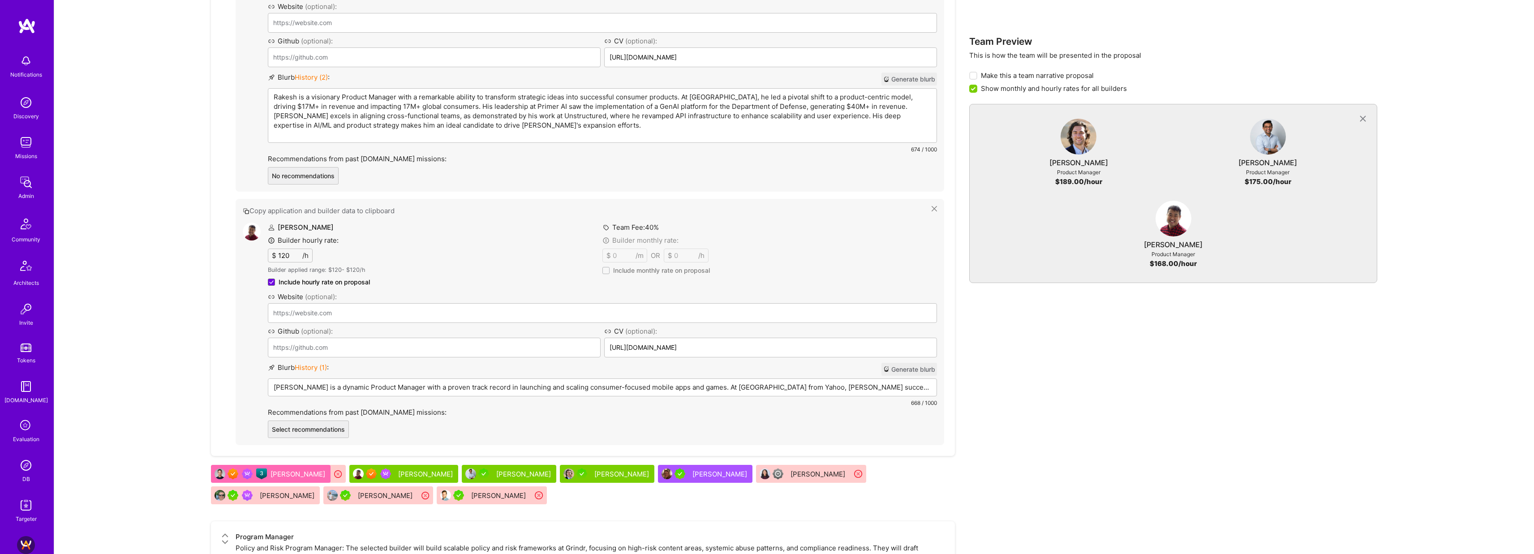
scroll to position [1105, 0]
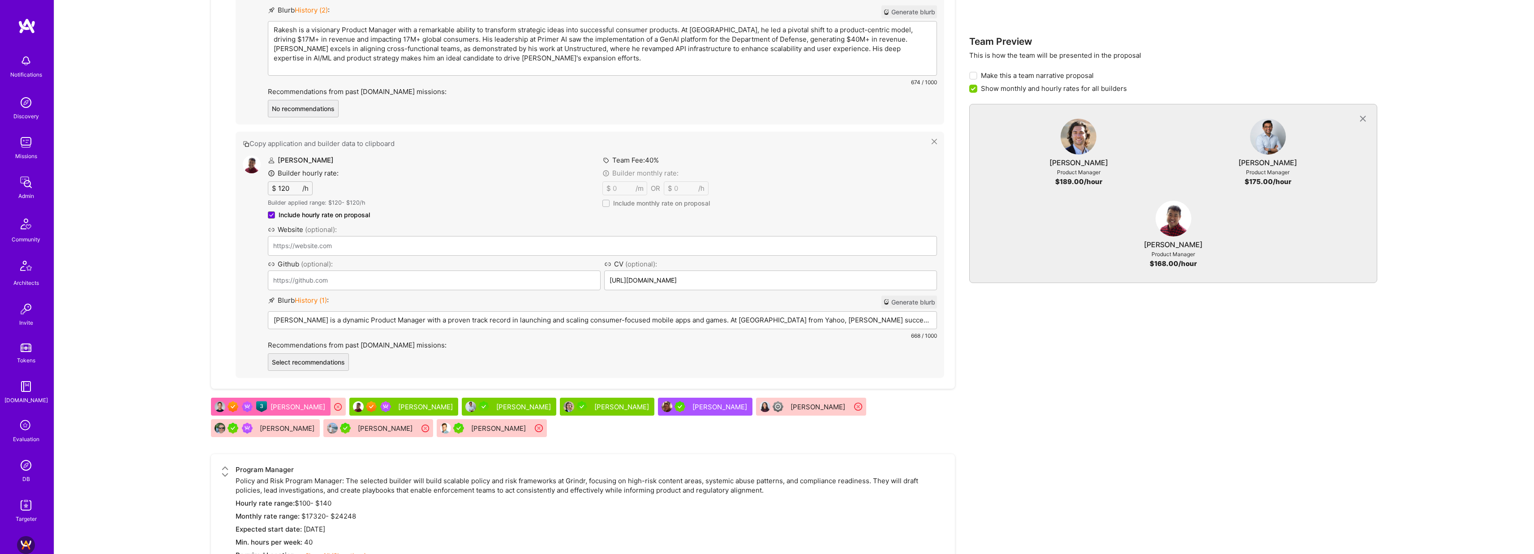
click at [377, 314] on div "[PERSON_NAME] is a dynamic Product Manager with a proven track record in launch…" at bounding box center [602, 334] width 668 height 45
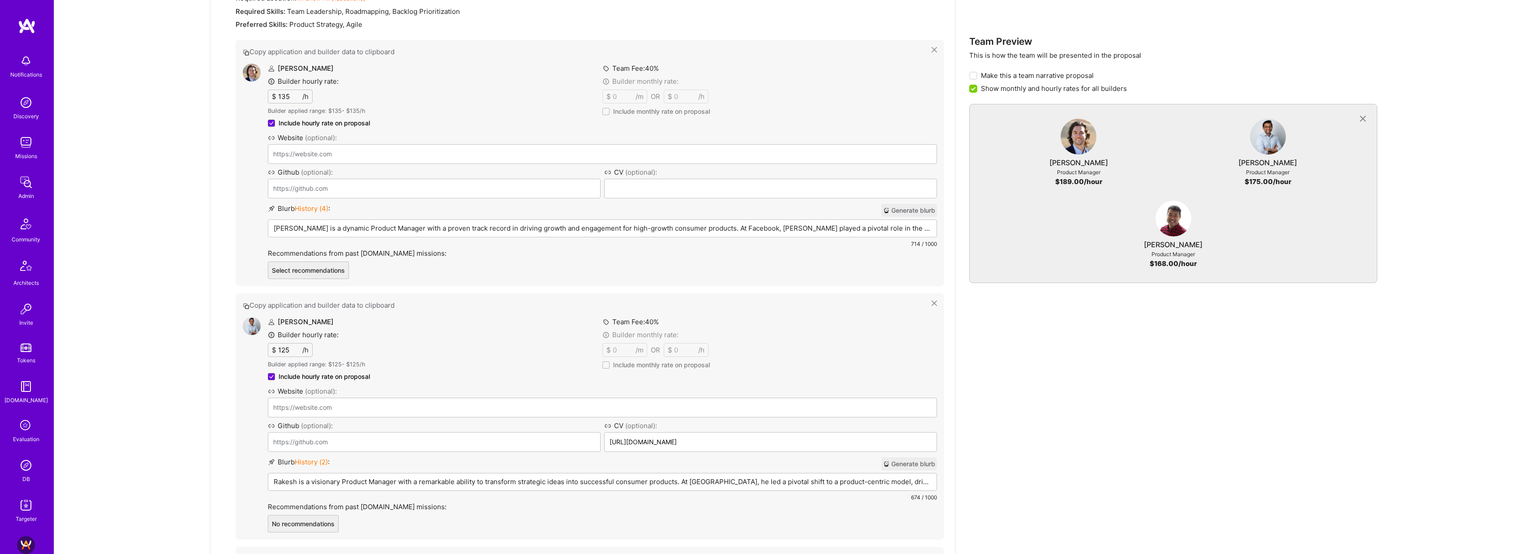
scroll to position [749, 0]
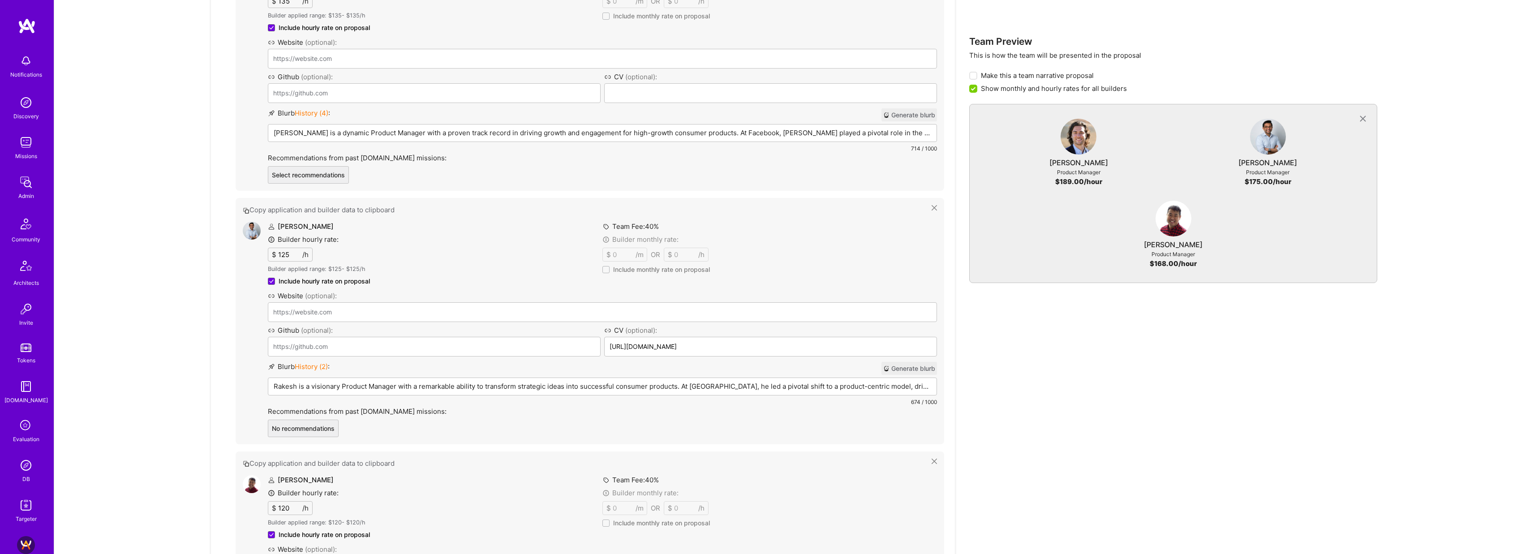
click at [1069, 363] on div "Team Preview This is how the team will be presented in the proposal Make this a…" at bounding box center [1173, 398] width 409 height 1308
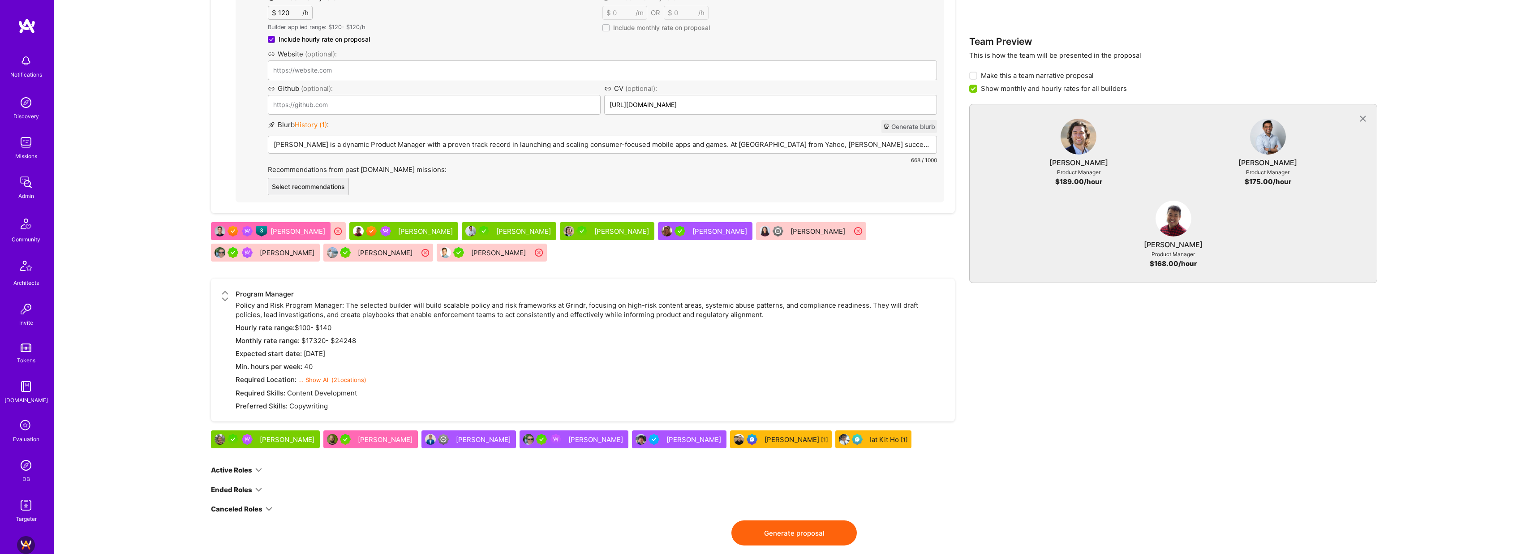
scroll to position [1262, 0]
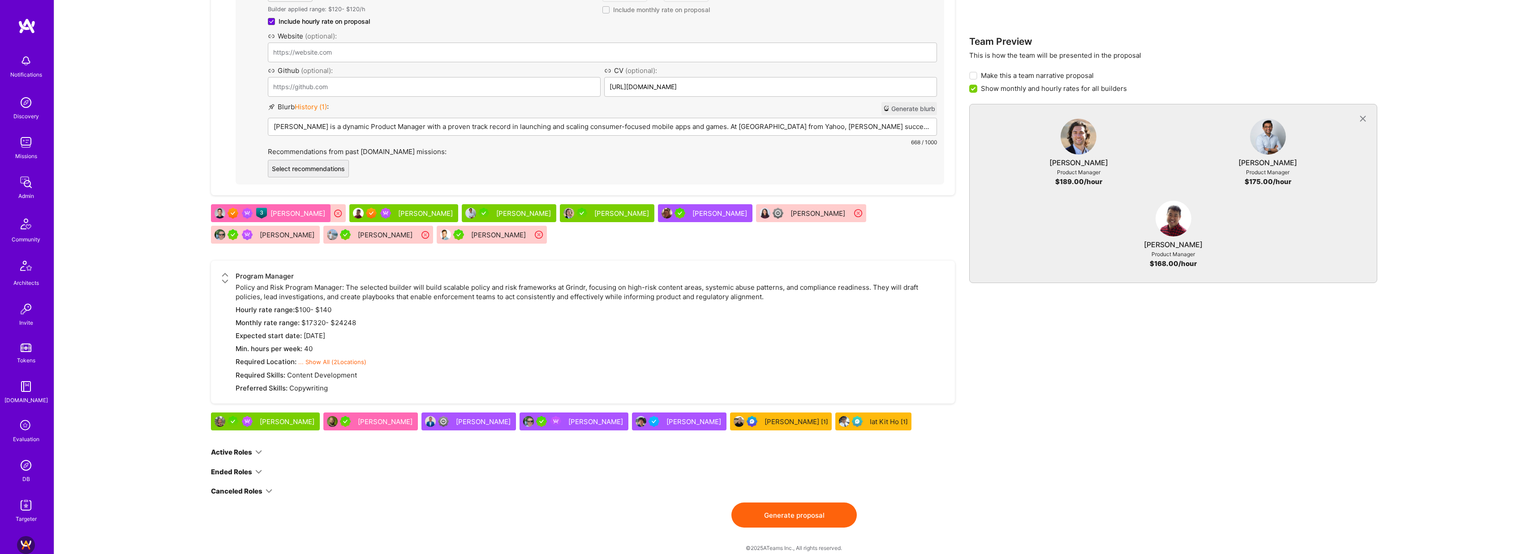
click at [1084, 162] on div "[PERSON_NAME]" at bounding box center [1079, 162] width 59 height 9
click at [1084, 163] on div "[PERSON_NAME]" at bounding box center [1079, 162] width 59 height 9
click at [1064, 166] on div "[PERSON_NAME]" at bounding box center [1079, 162] width 59 height 9
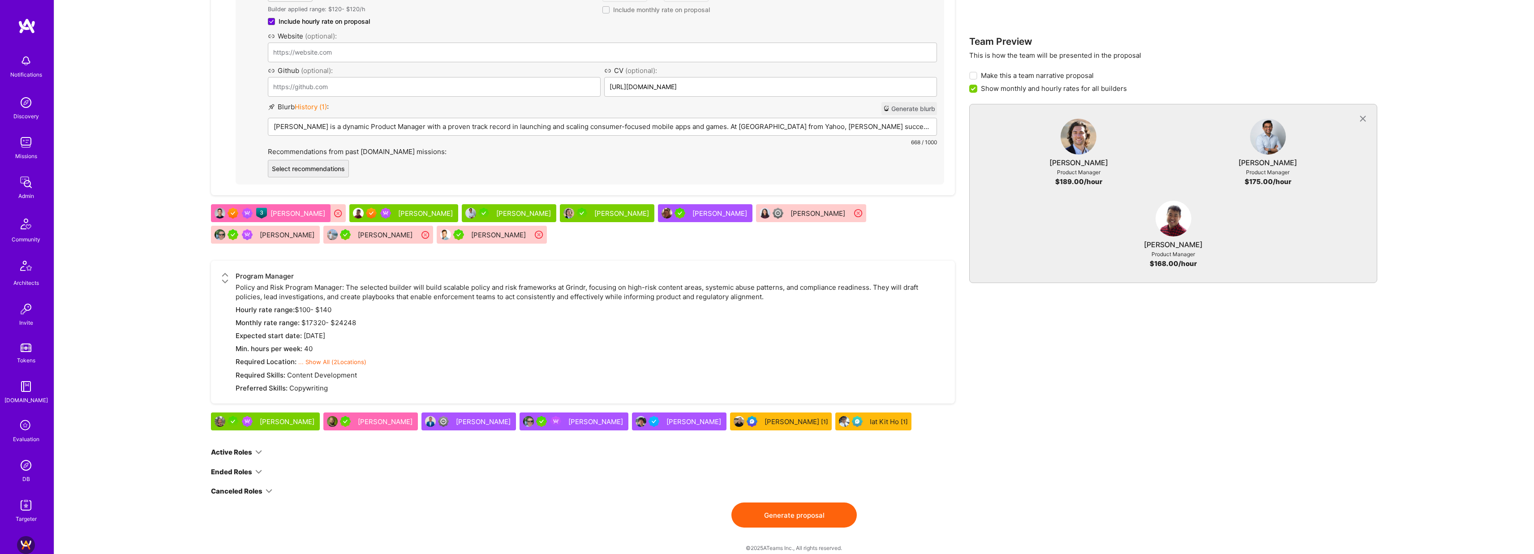
click at [816, 506] on button "Generate proposal" at bounding box center [793, 515] width 125 height 25
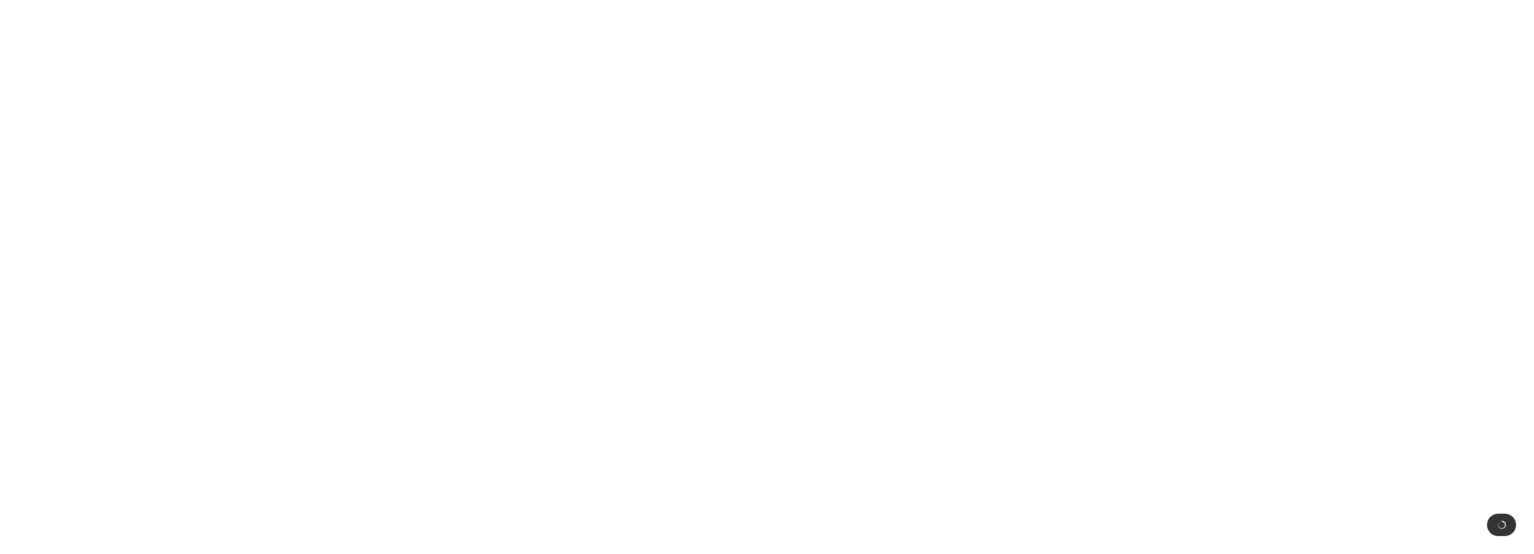
scroll to position [0, 0]
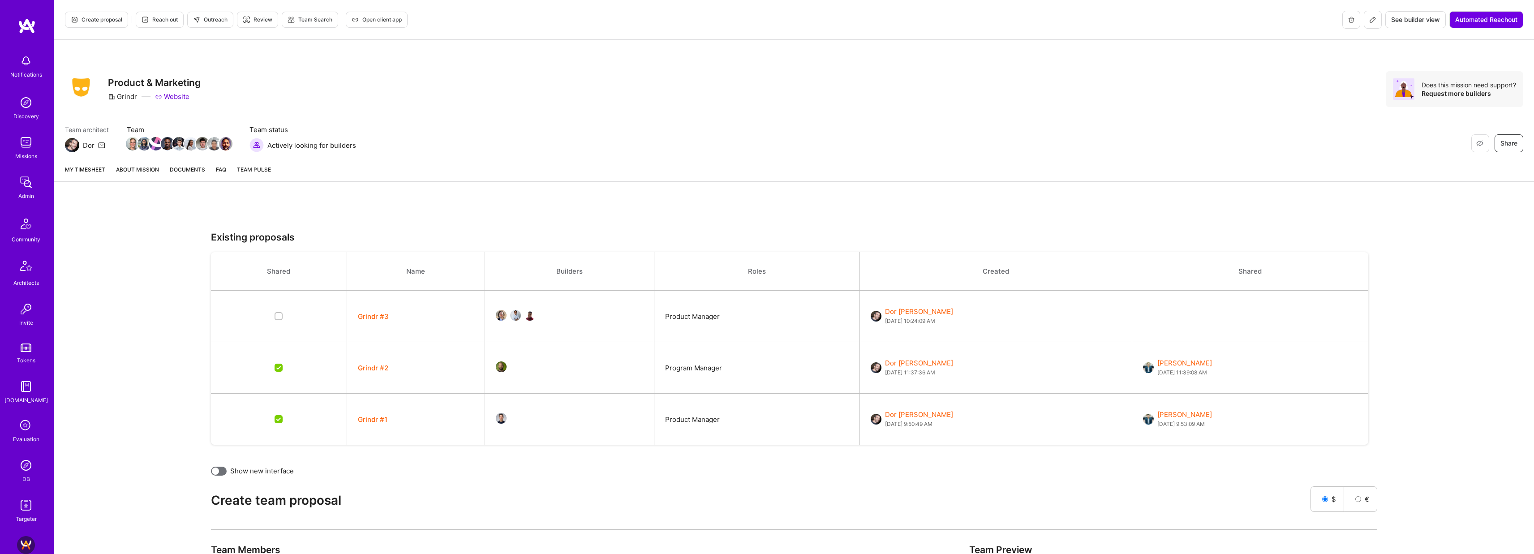
click at [136, 169] on link "About Mission" at bounding box center [137, 173] width 43 height 17
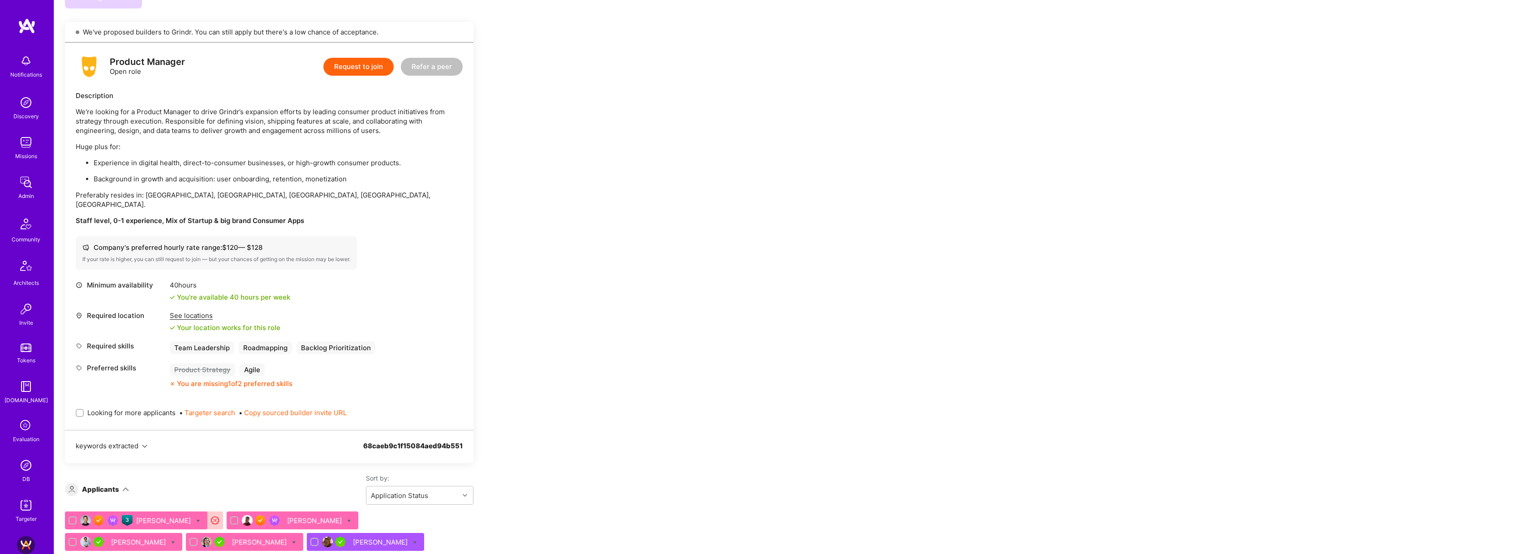
scroll to position [807, 0]
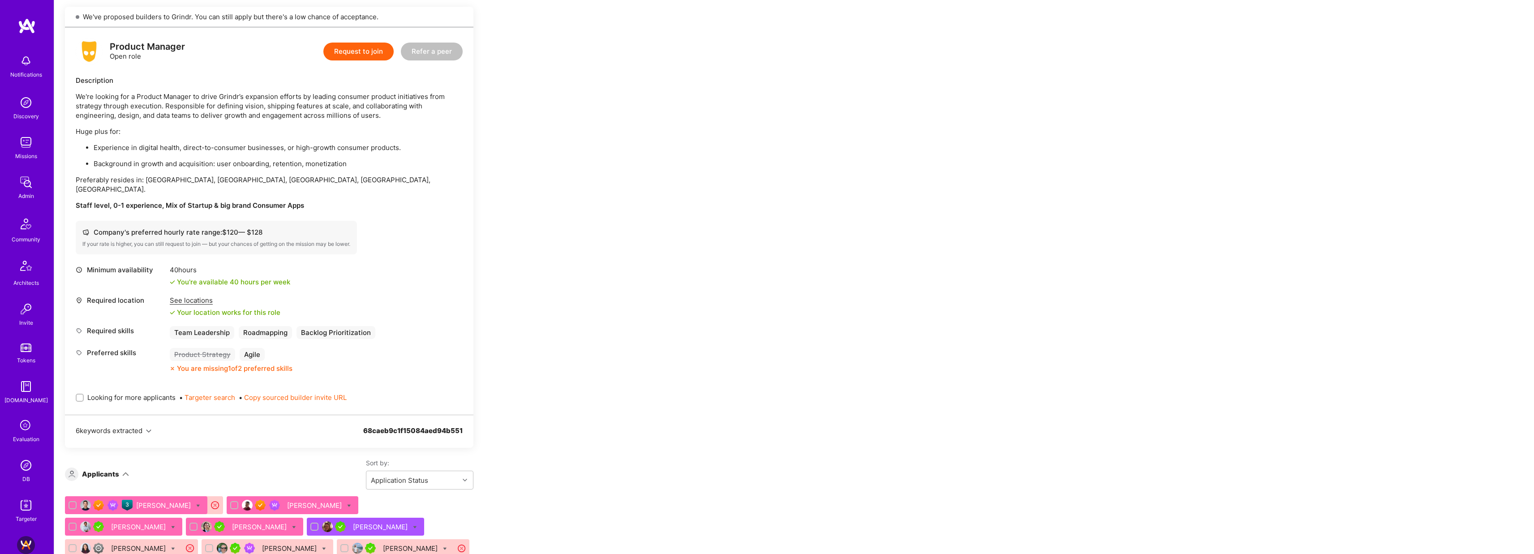
click at [147, 393] on span "Looking for more applicants" at bounding box center [131, 397] width 88 height 9
click at [84, 395] on input "Looking for more applicants" at bounding box center [80, 398] width 6 height 6
checkbox input "true"
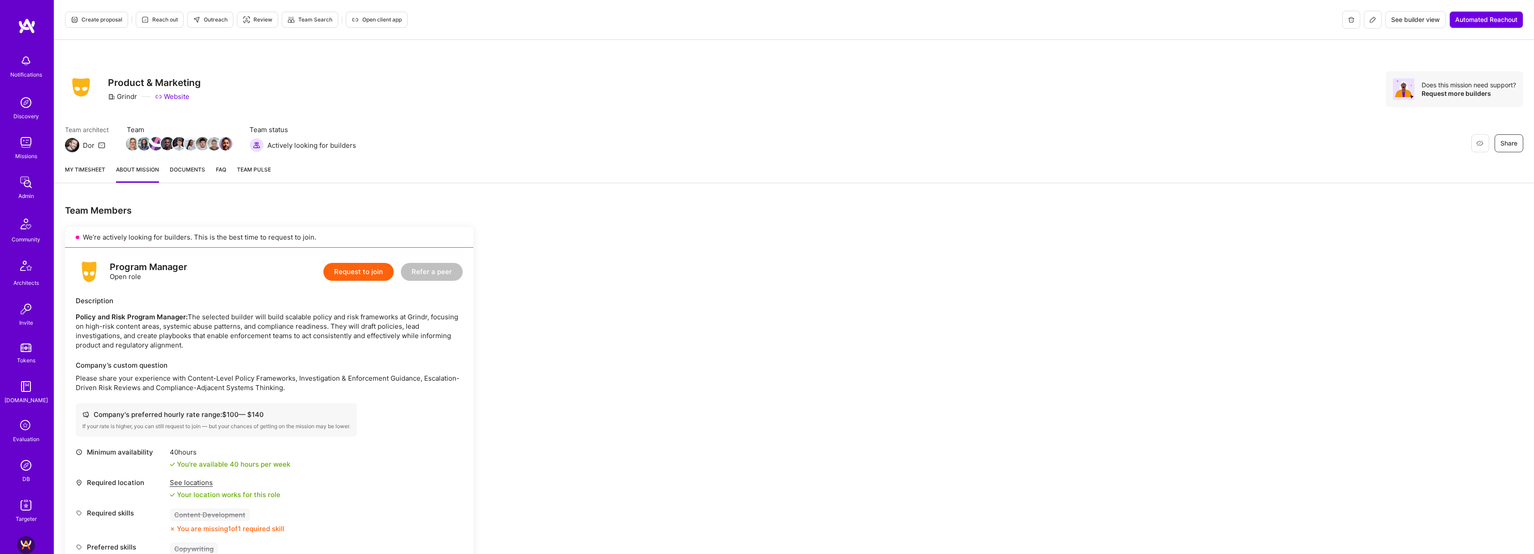
scroll to position [3, 0]
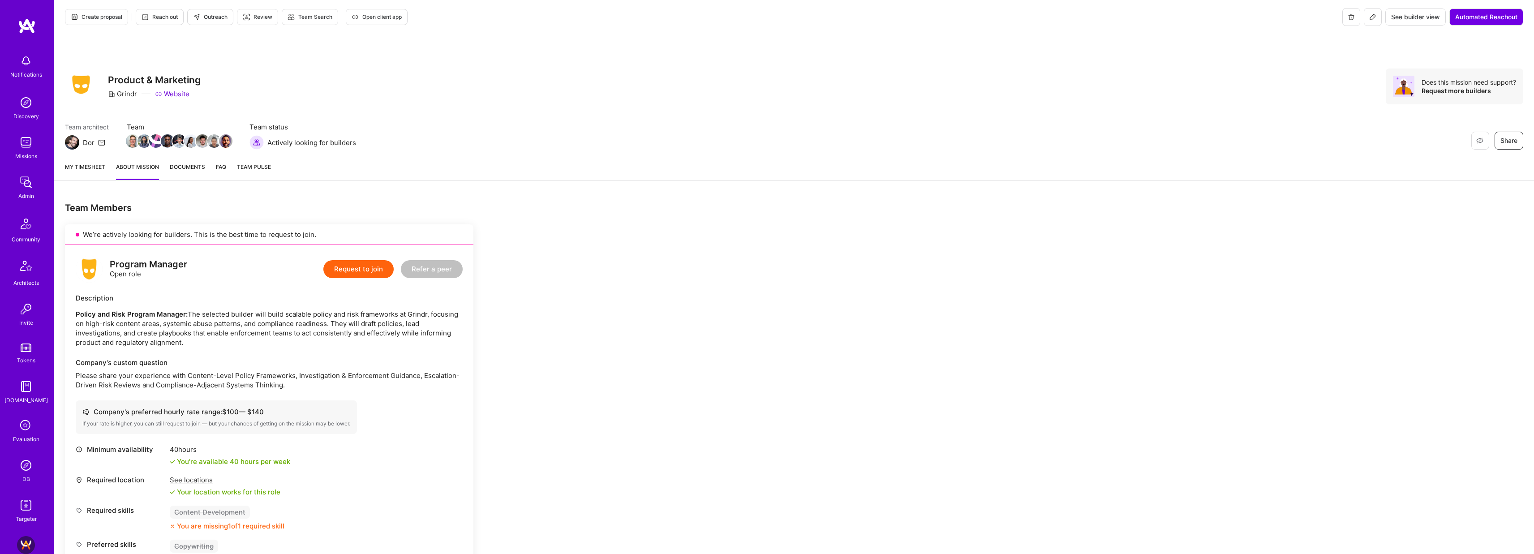
click at [105, 20] on span "Create proposal" at bounding box center [97, 17] width 52 height 8
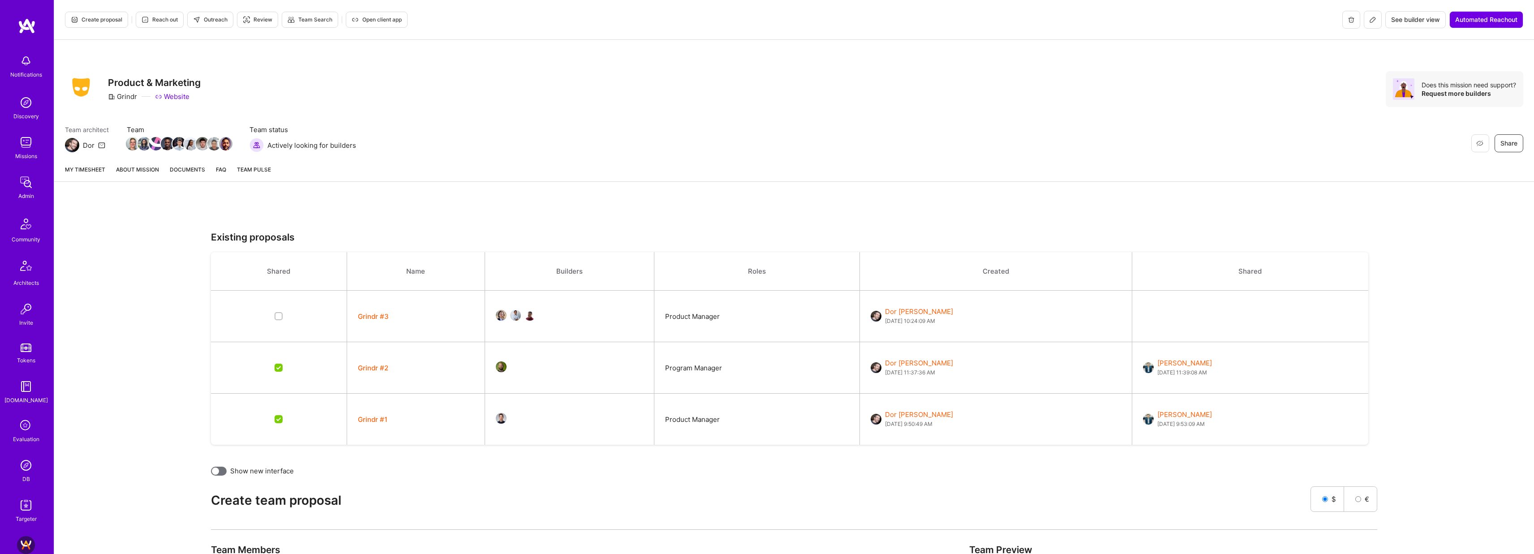
scroll to position [426, 0]
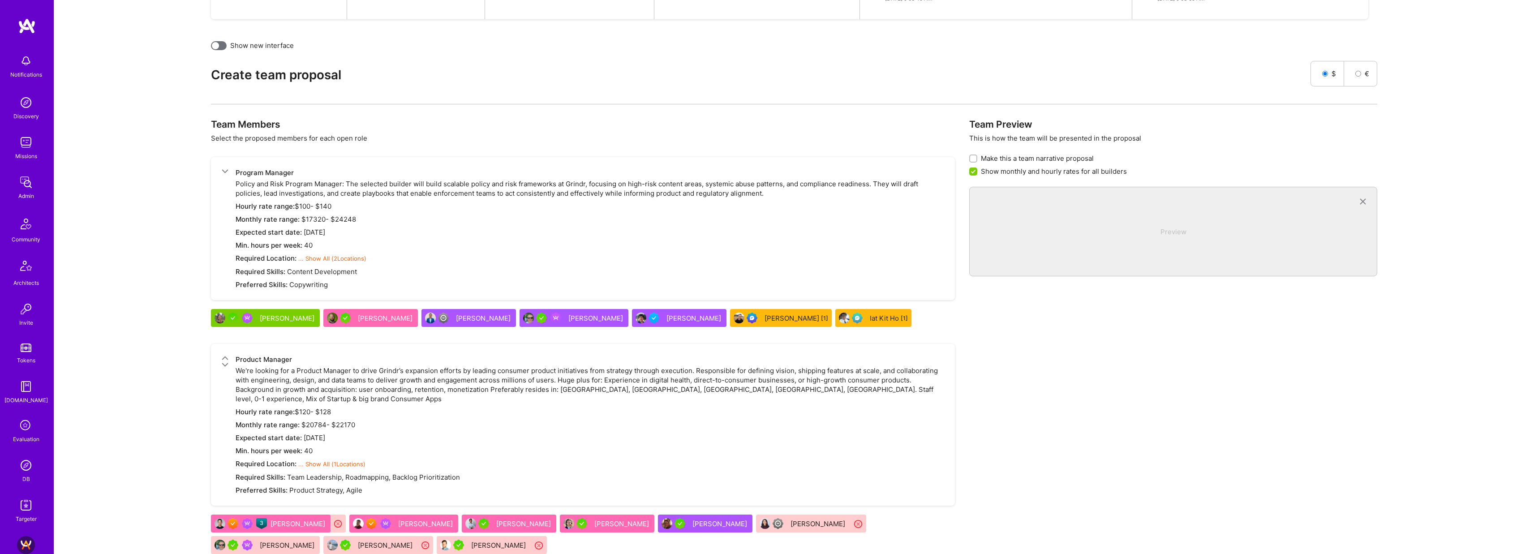
click at [226, 357] on icon at bounding box center [225, 358] width 7 height 7
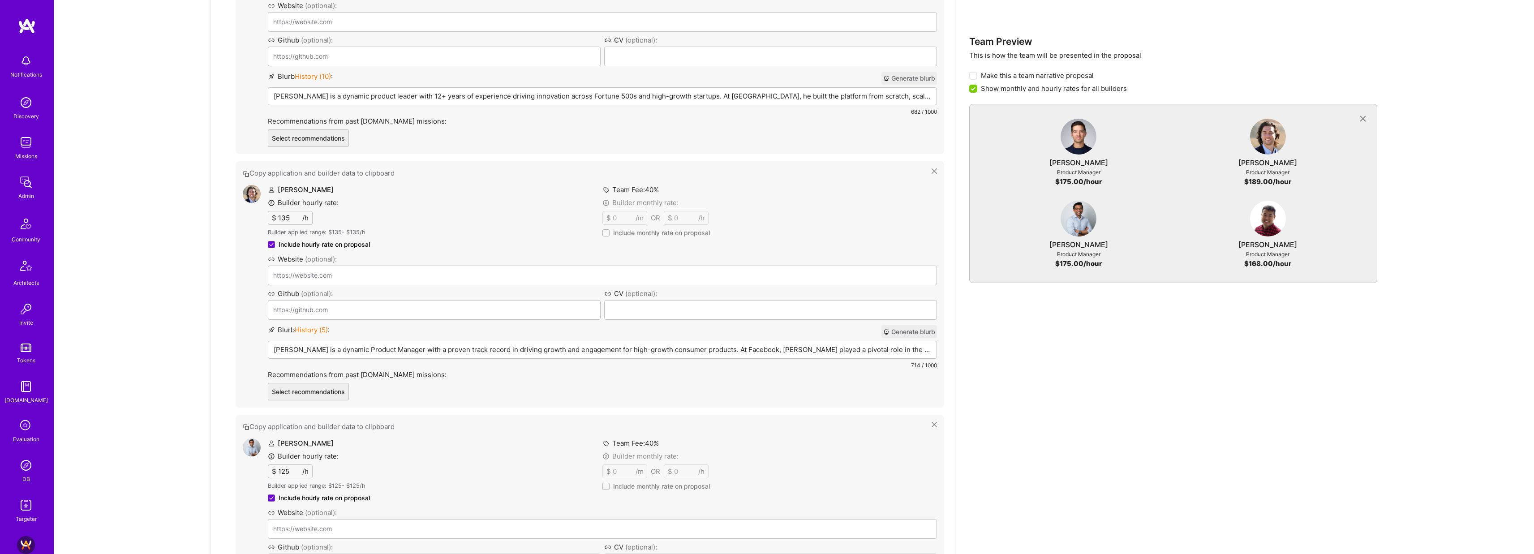
scroll to position [598, 0]
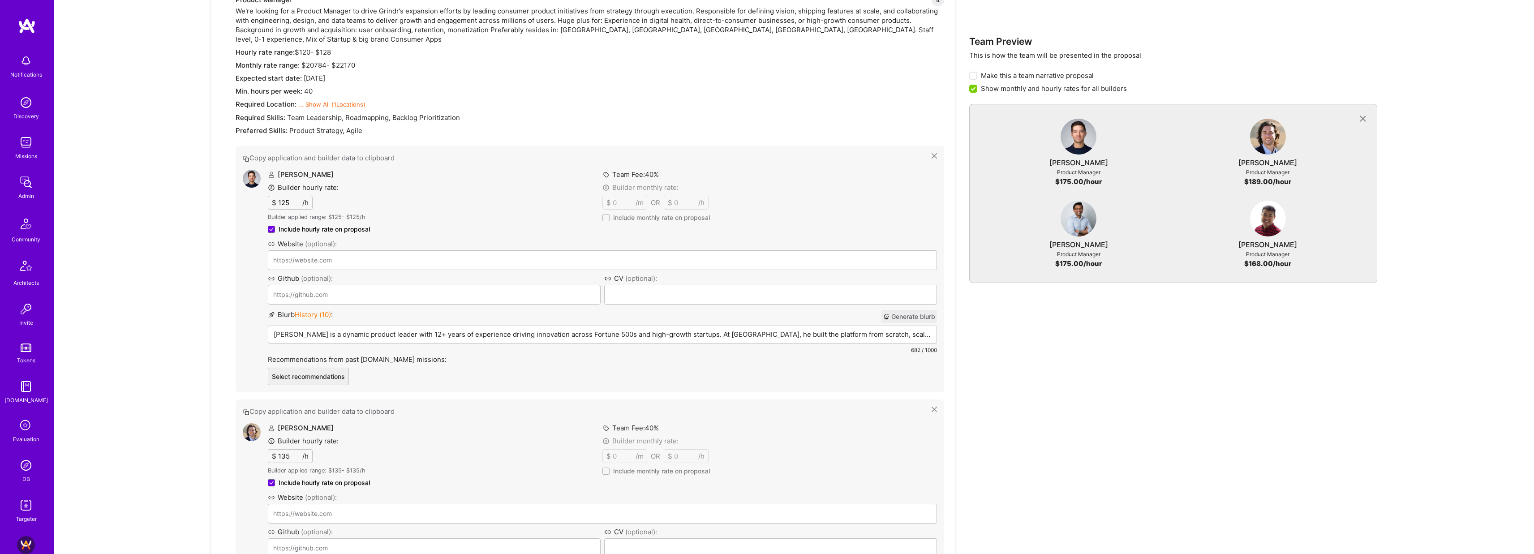
click at [327, 310] on span "History ( 10 )" at bounding box center [313, 314] width 36 height 9
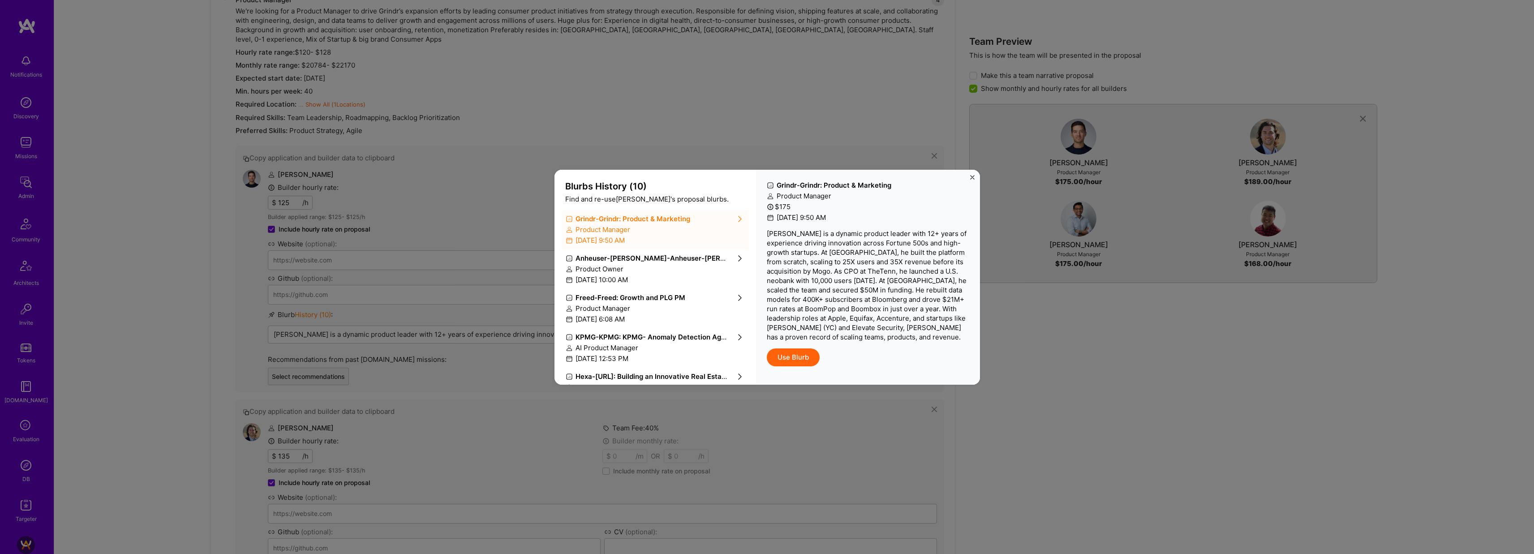
click at [1158, 347] on div "Blurbs History ( 10 ) Find and re-use [PERSON_NAME] 's proposal blurbs. Grindr …" at bounding box center [767, 277] width 1534 height 554
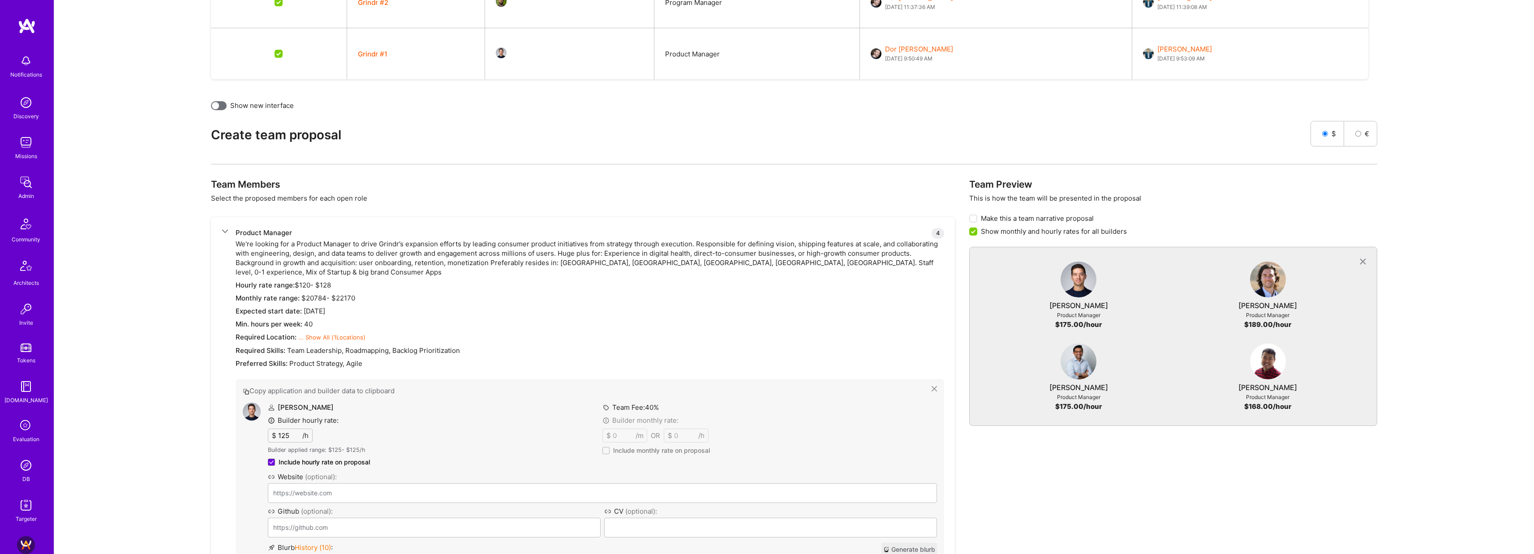
scroll to position [0, 0]
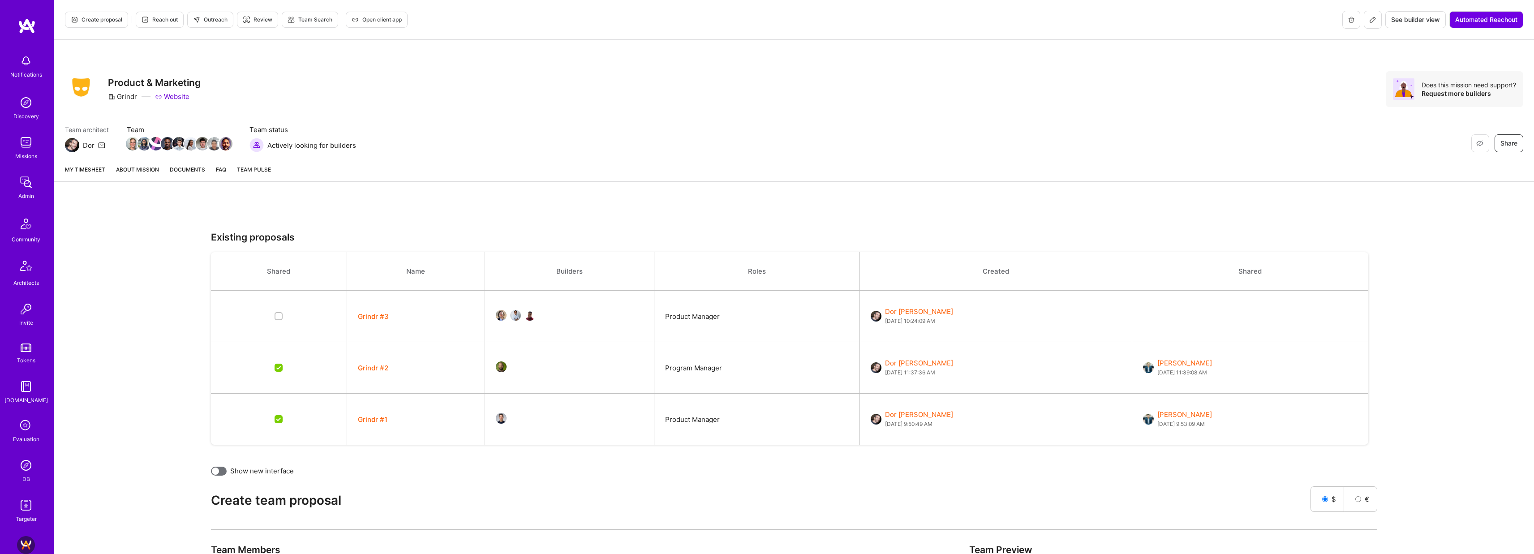
click at [381, 316] on button "Grindr #3" at bounding box center [373, 316] width 31 height 9
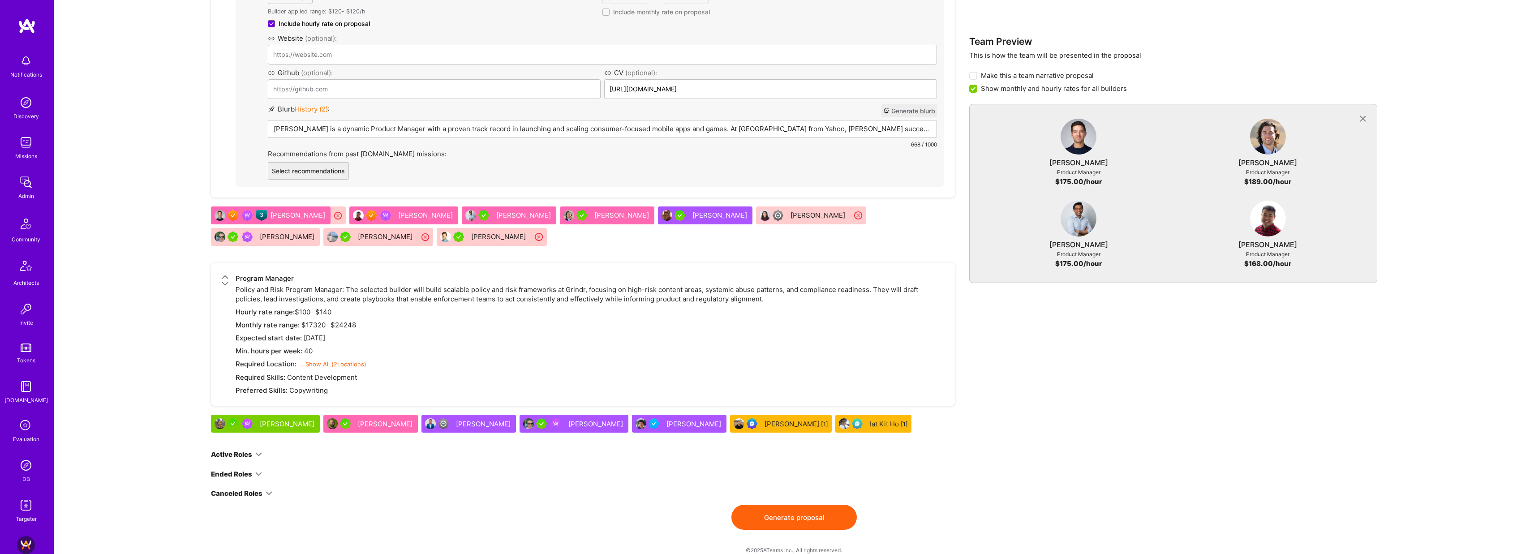
scroll to position [1567, 0]
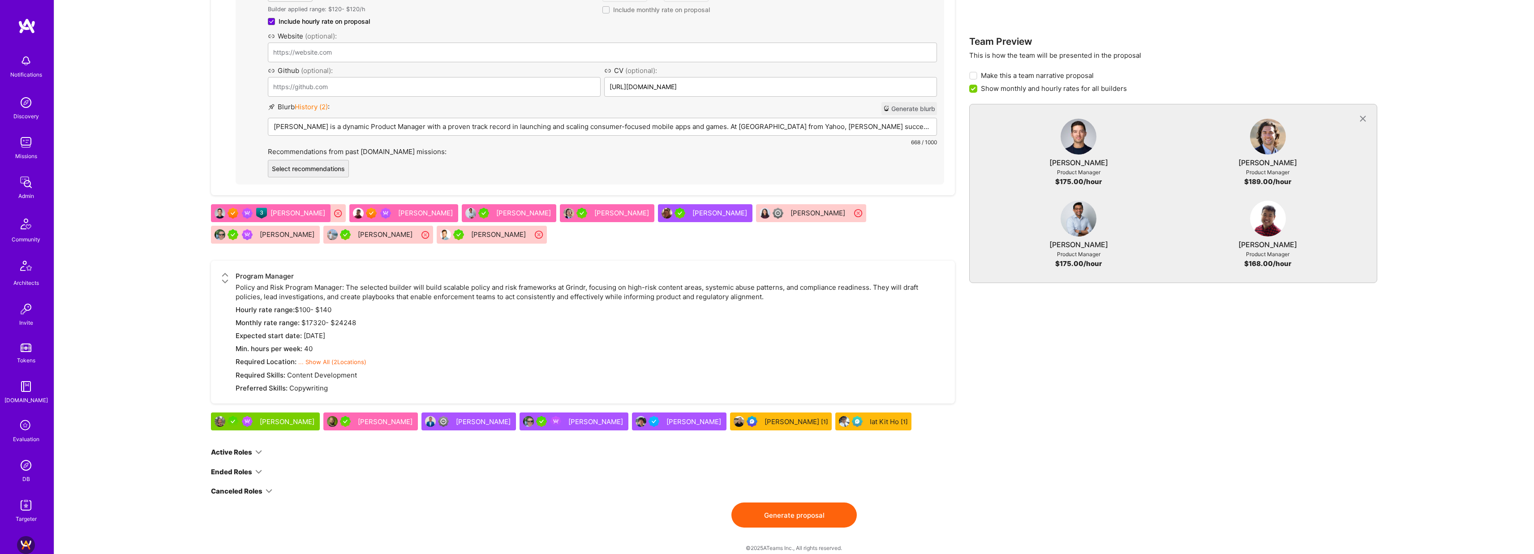
click at [826, 503] on button "Generate proposal" at bounding box center [793, 515] width 125 height 25
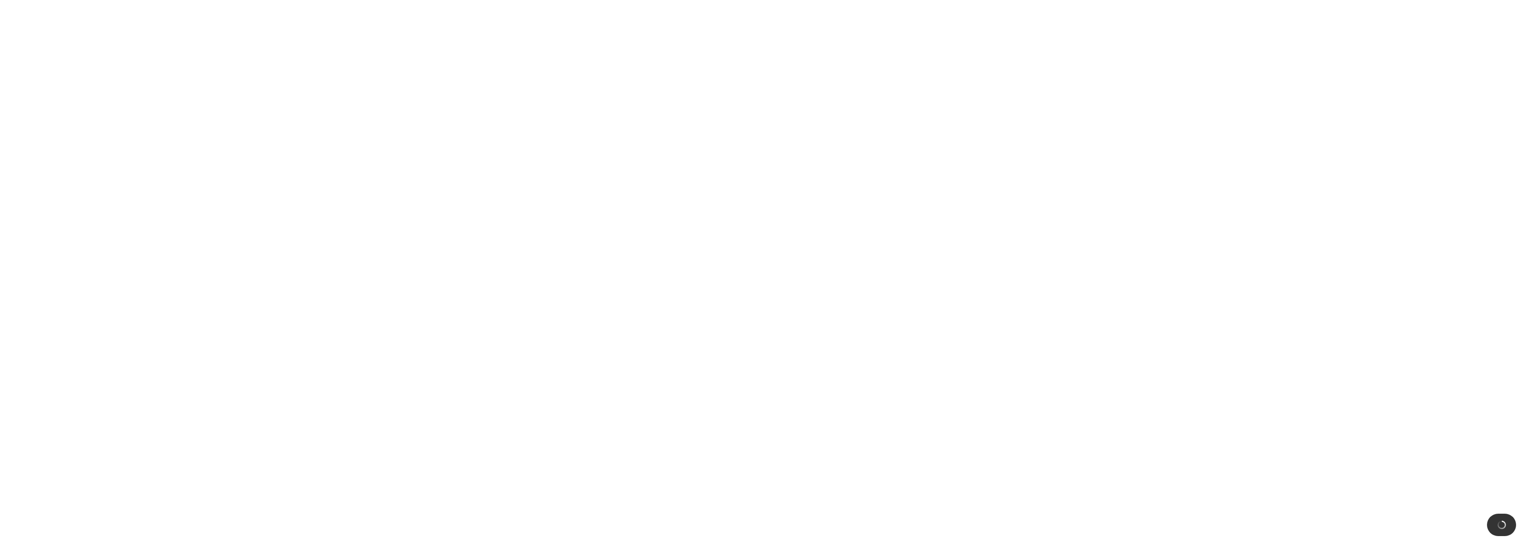
scroll to position [0, 0]
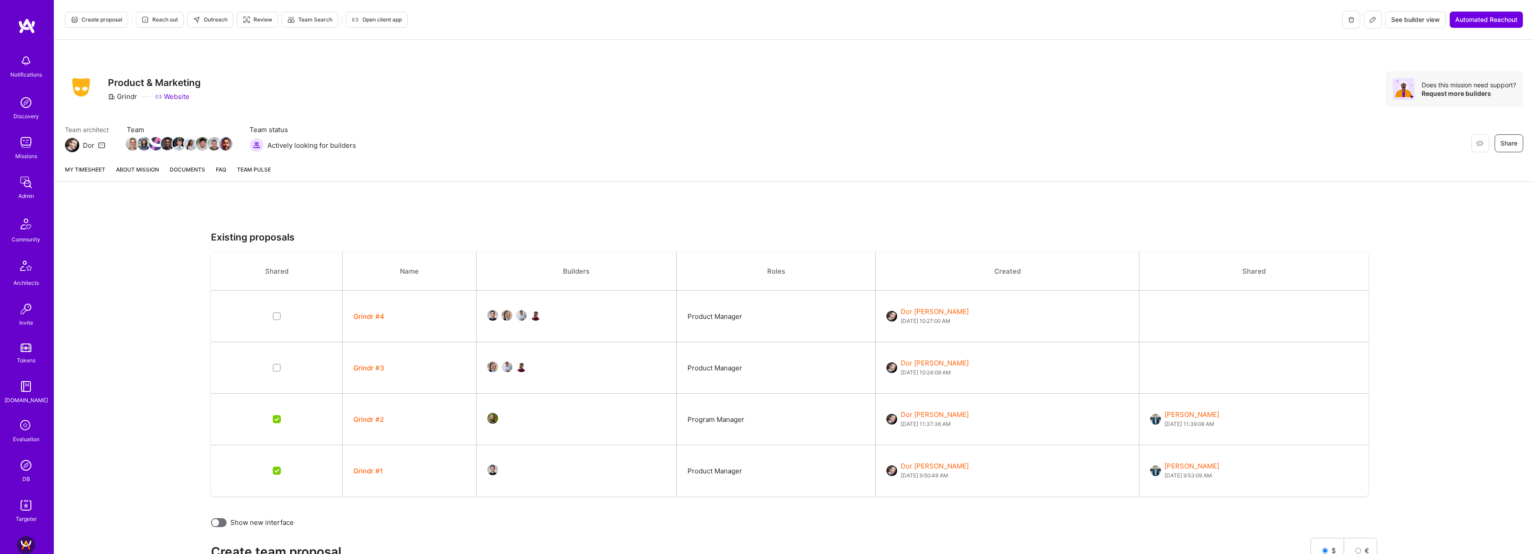
click at [133, 167] on link "About Mission" at bounding box center [137, 173] width 43 height 17
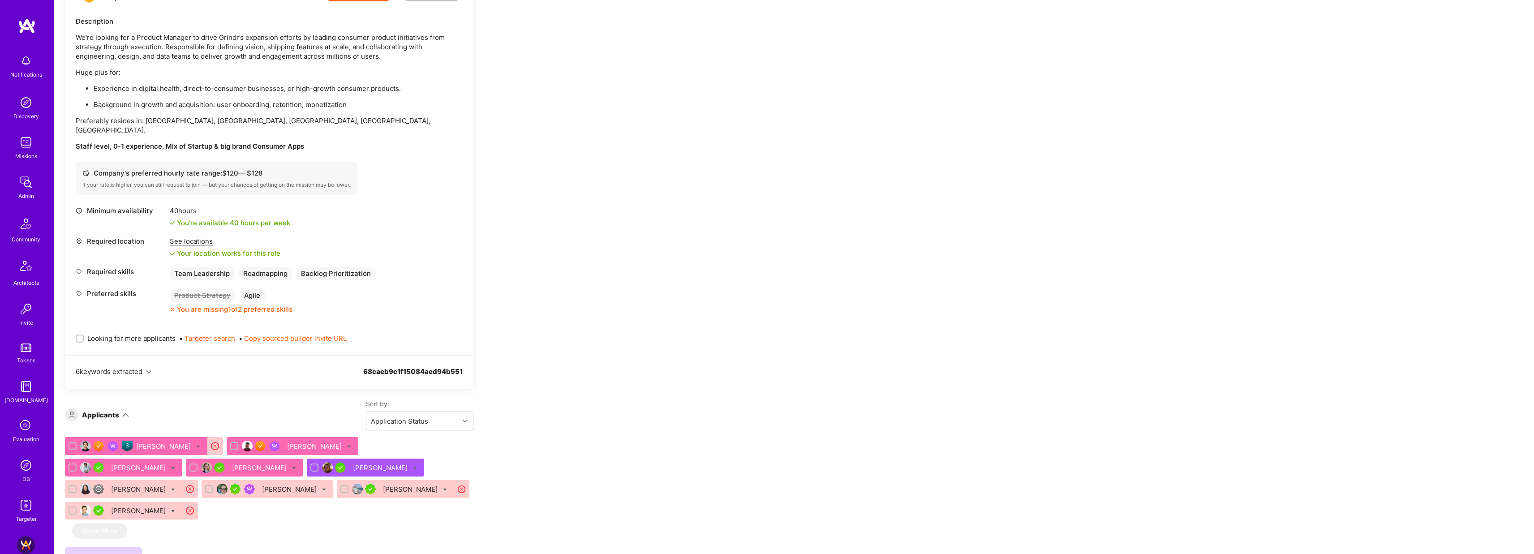
scroll to position [943, 0]
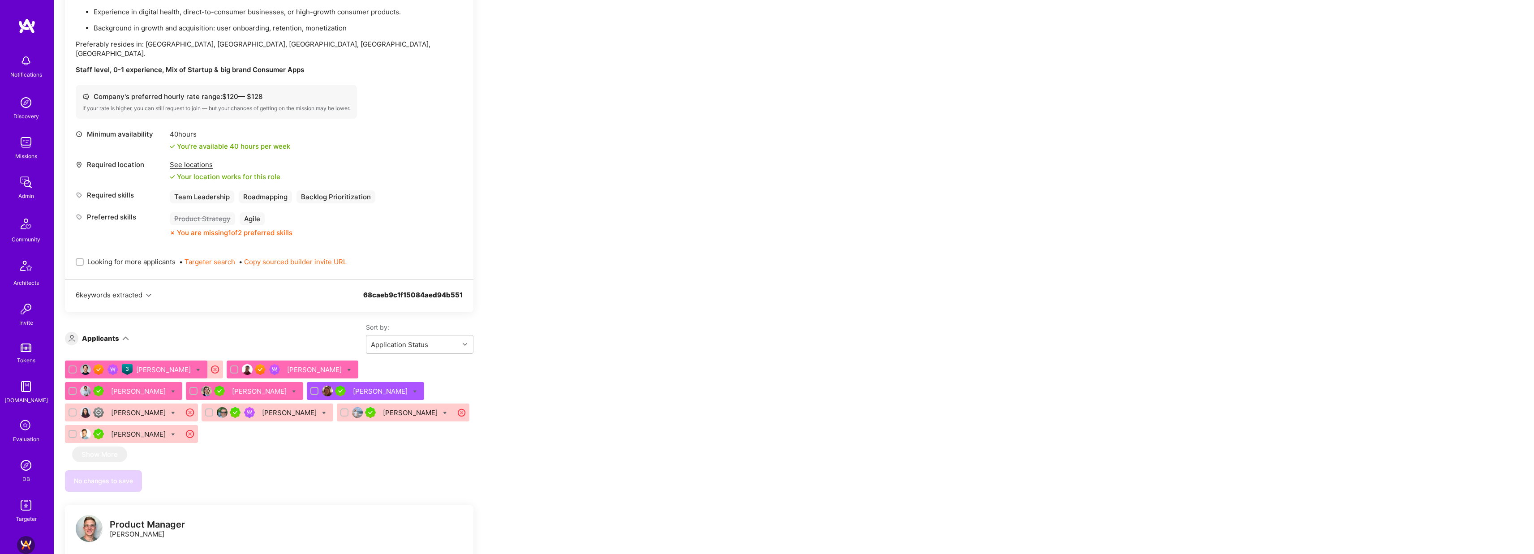
click at [156, 257] on span "Looking for more applicants" at bounding box center [131, 261] width 88 height 9
click at [84, 259] on input "Looking for more applicants" at bounding box center [80, 262] width 6 height 6
checkbox input "true"
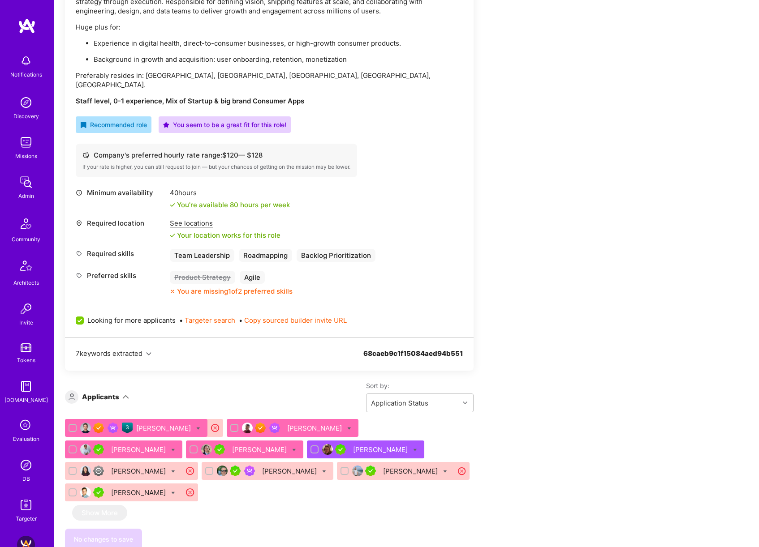
scroll to position [306, 0]
